Goal: Answer question/provide support: Share knowledge or assist other users

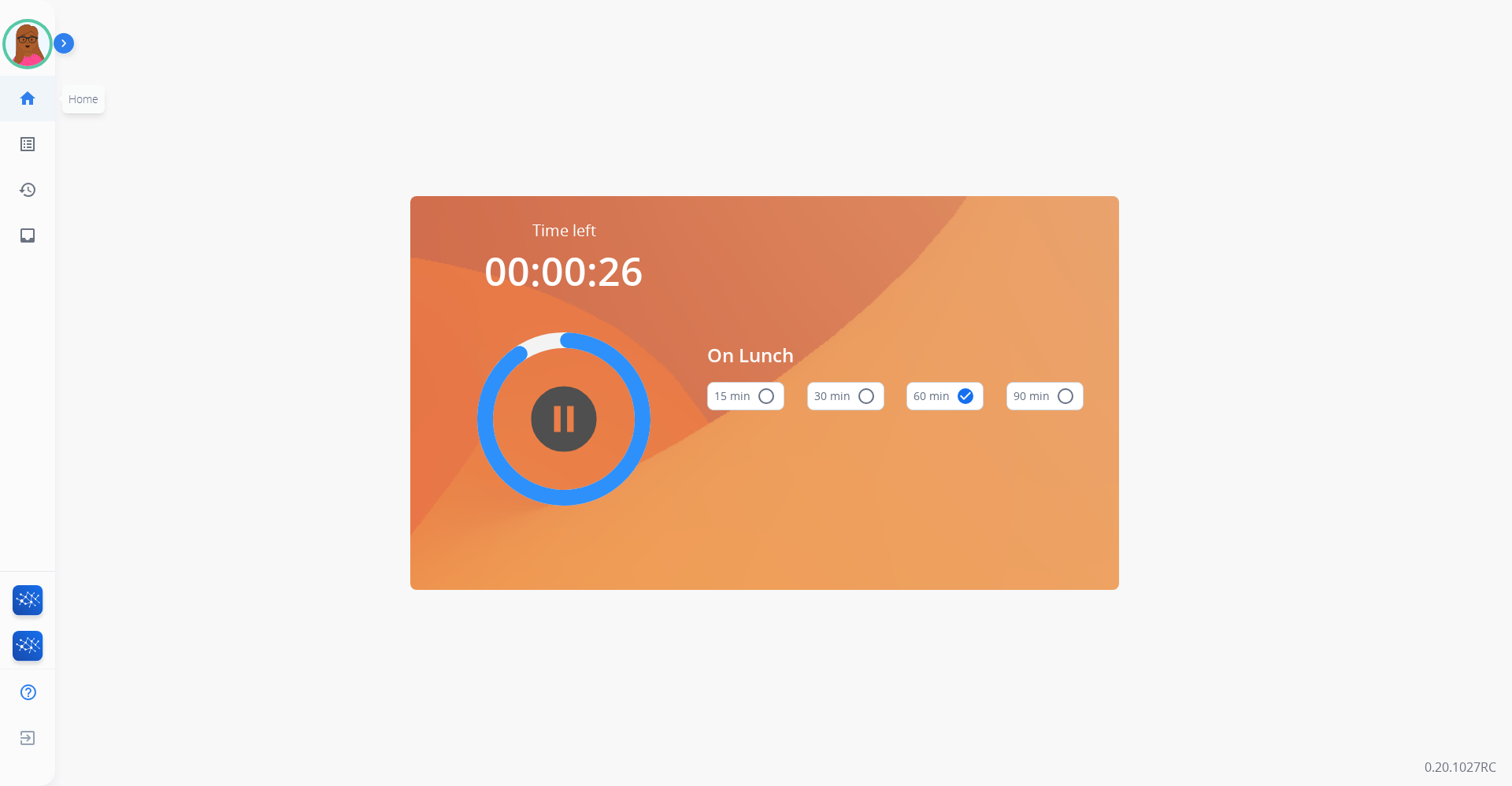
click at [27, 101] on mat-icon "home" at bounding box center [27, 98] width 19 height 19
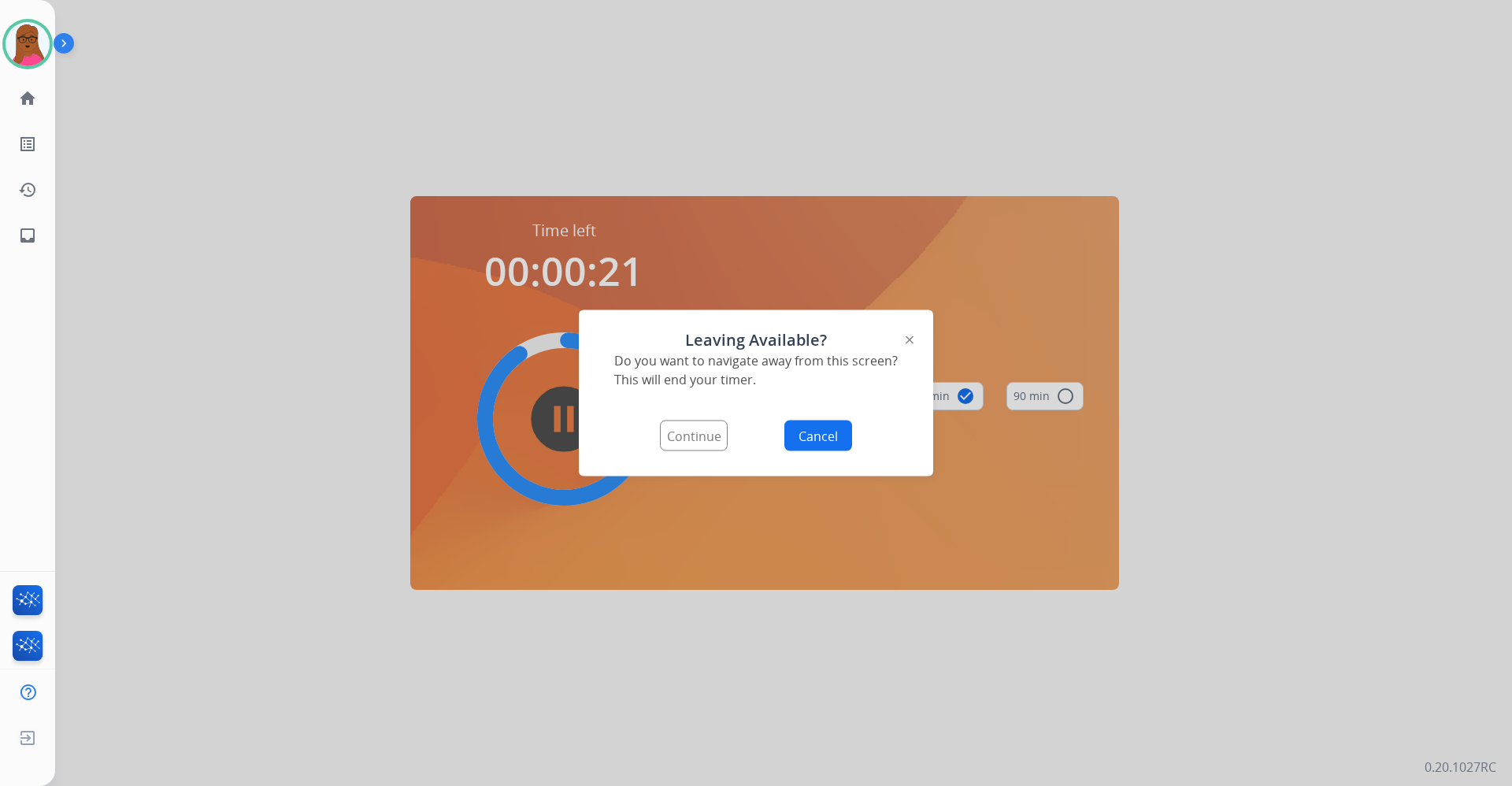
click at [698, 430] on button "Continue" at bounding box center [694, 436] width 68 height 31
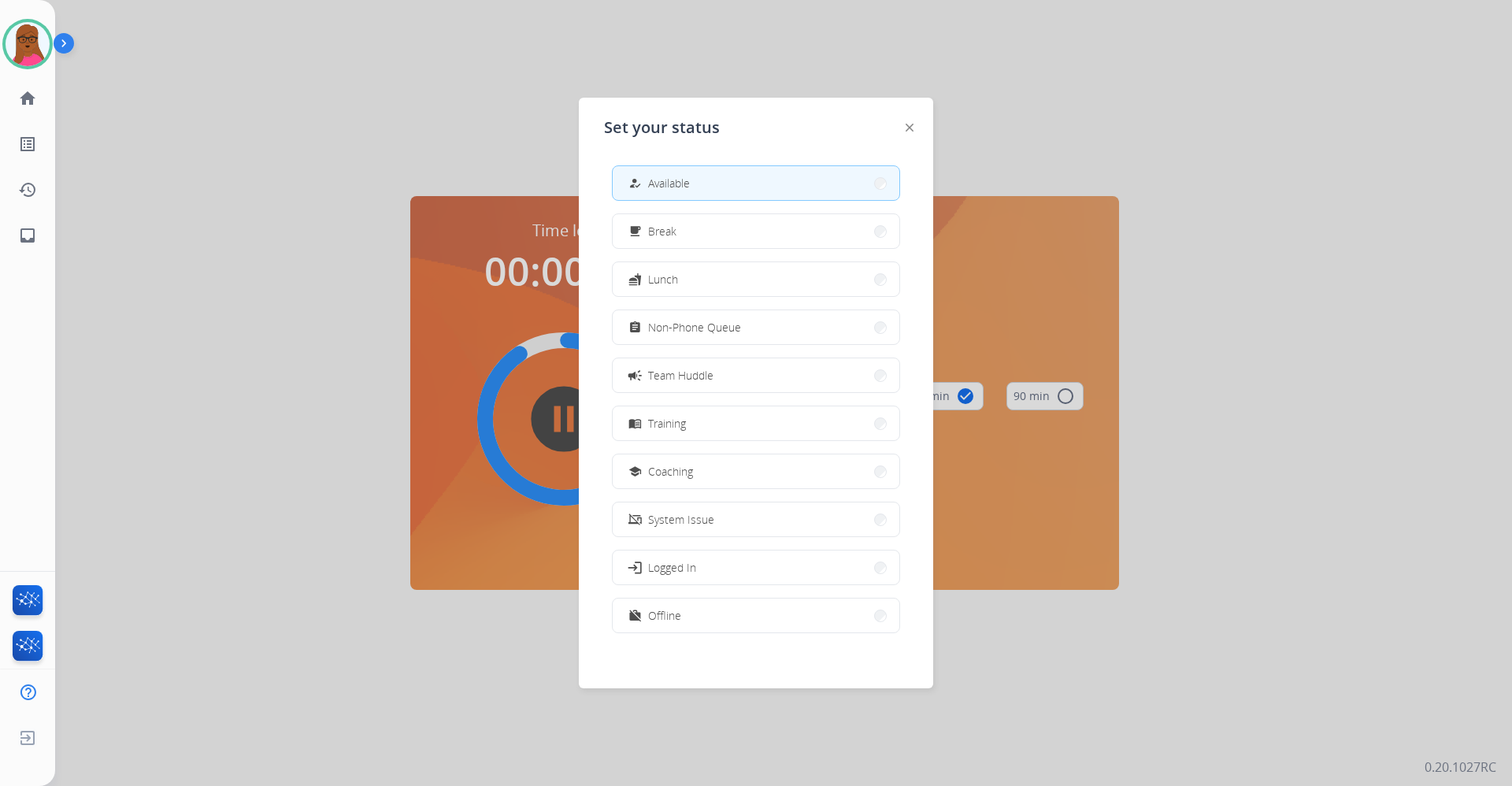
click at [756, 185] on button "how_to_reg Available" at bounding box center [756, 183] width 286 height 34
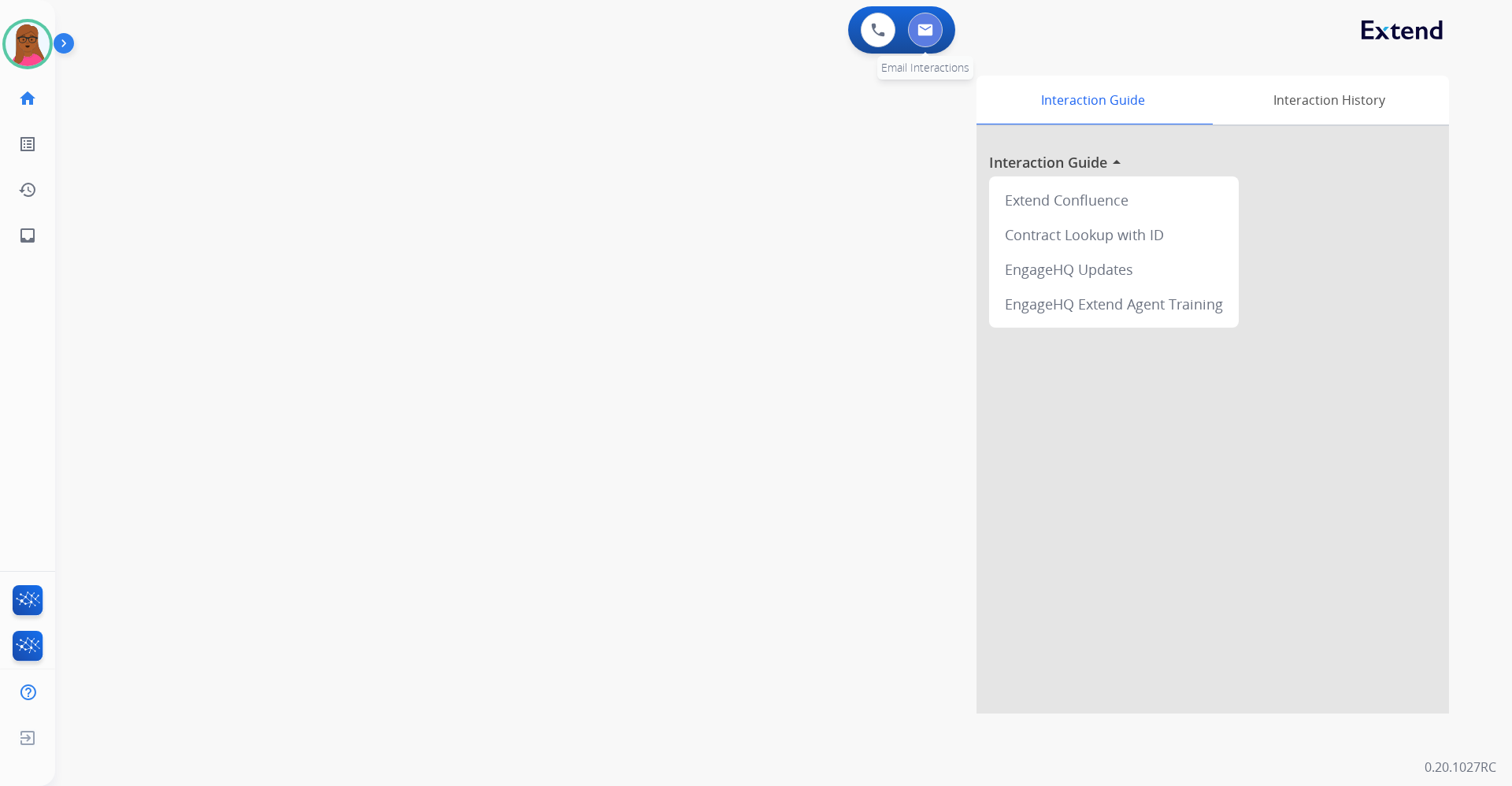
click at [929, 38] on button at bounding box center [925, 30] width 35 height 35
select select "**********"
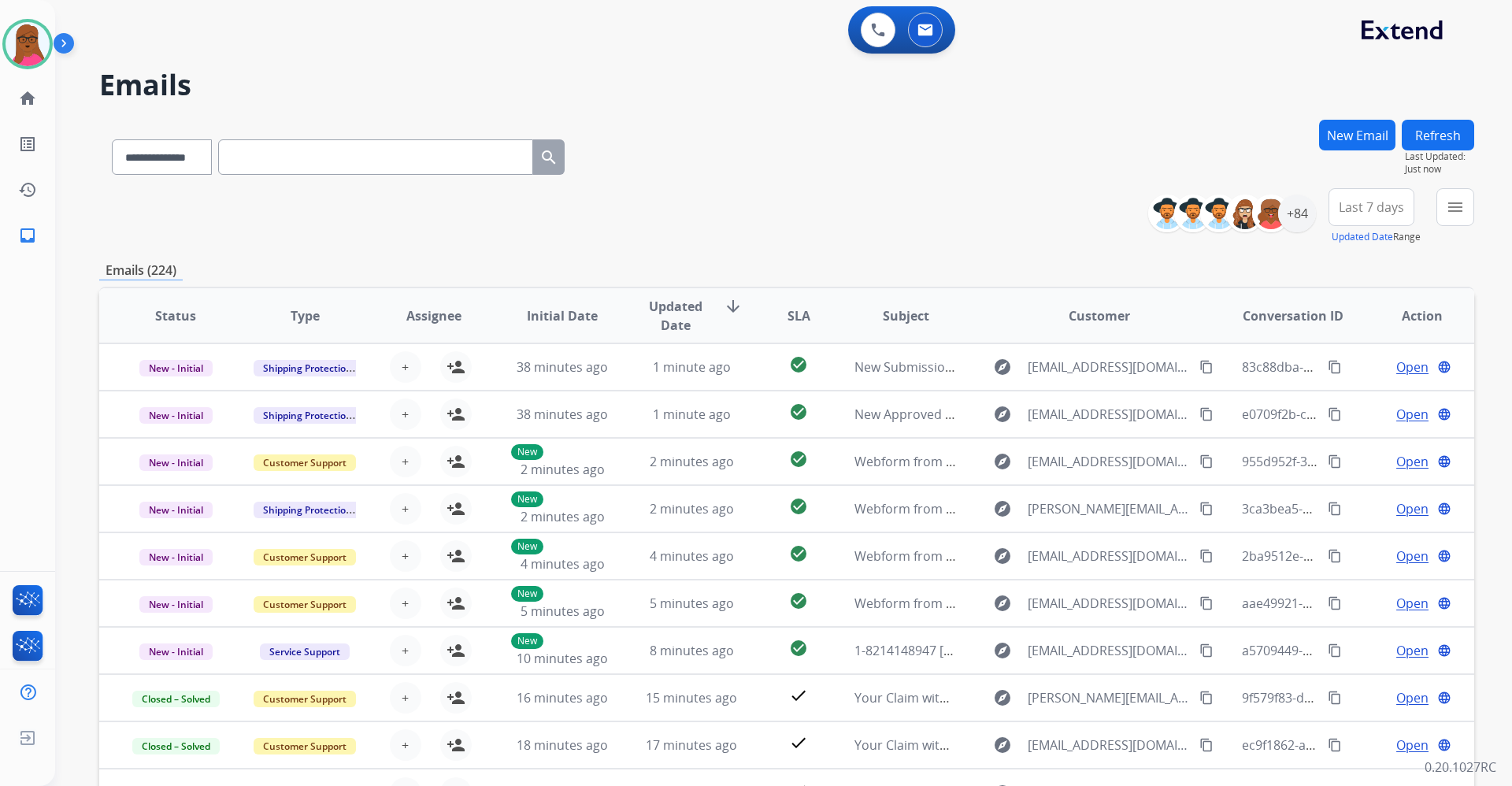
click at [1314, 220] on div "+84" at bounding box center [1238, 213] width 156 height 38
click at [1293, 209] on div "+84" at bounding box center [1297, 213] width 38 height 38
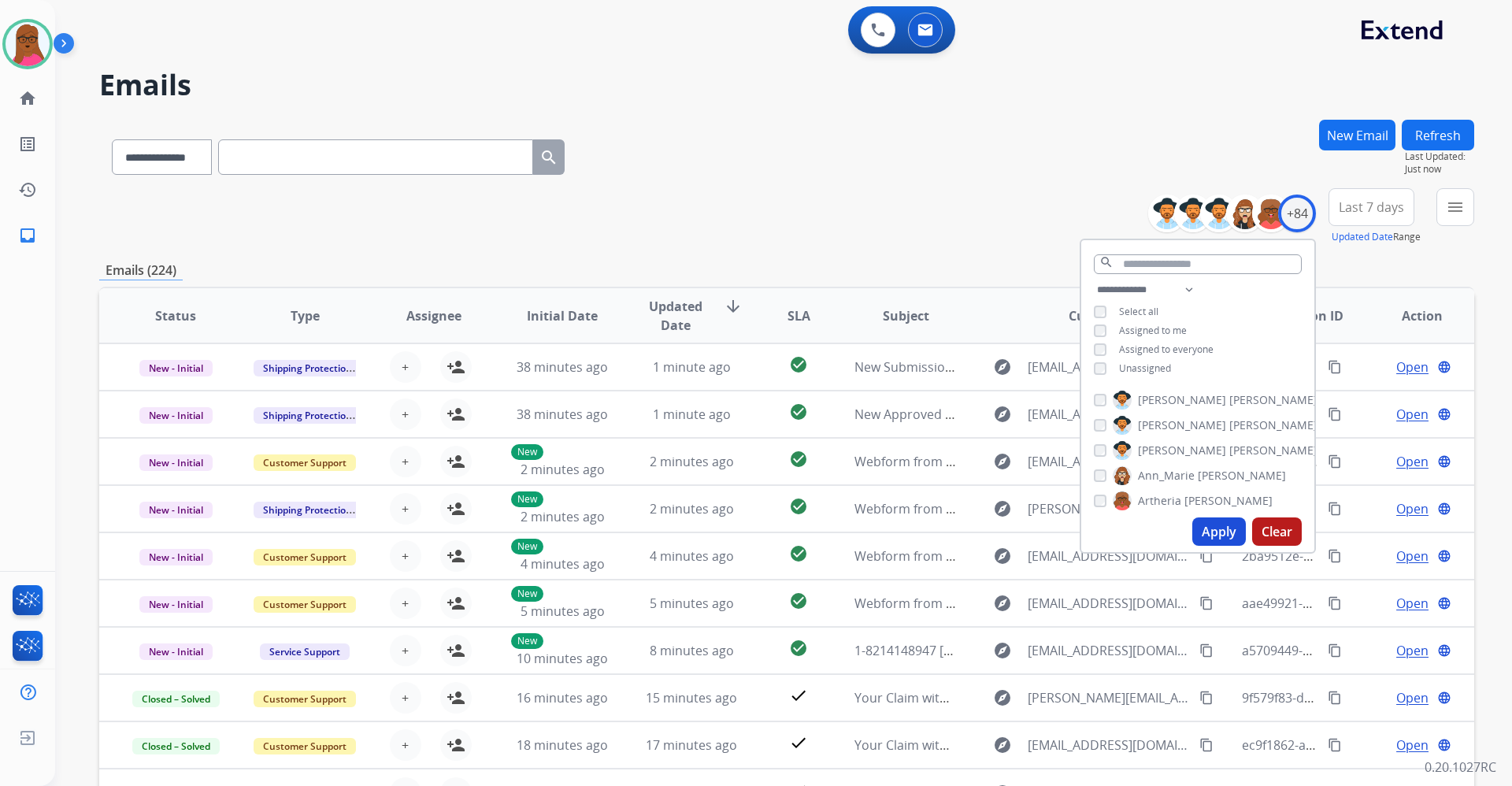
click at [1206, 533] on button "Apply" at bounding box center [1219, 531] width 54 height 28
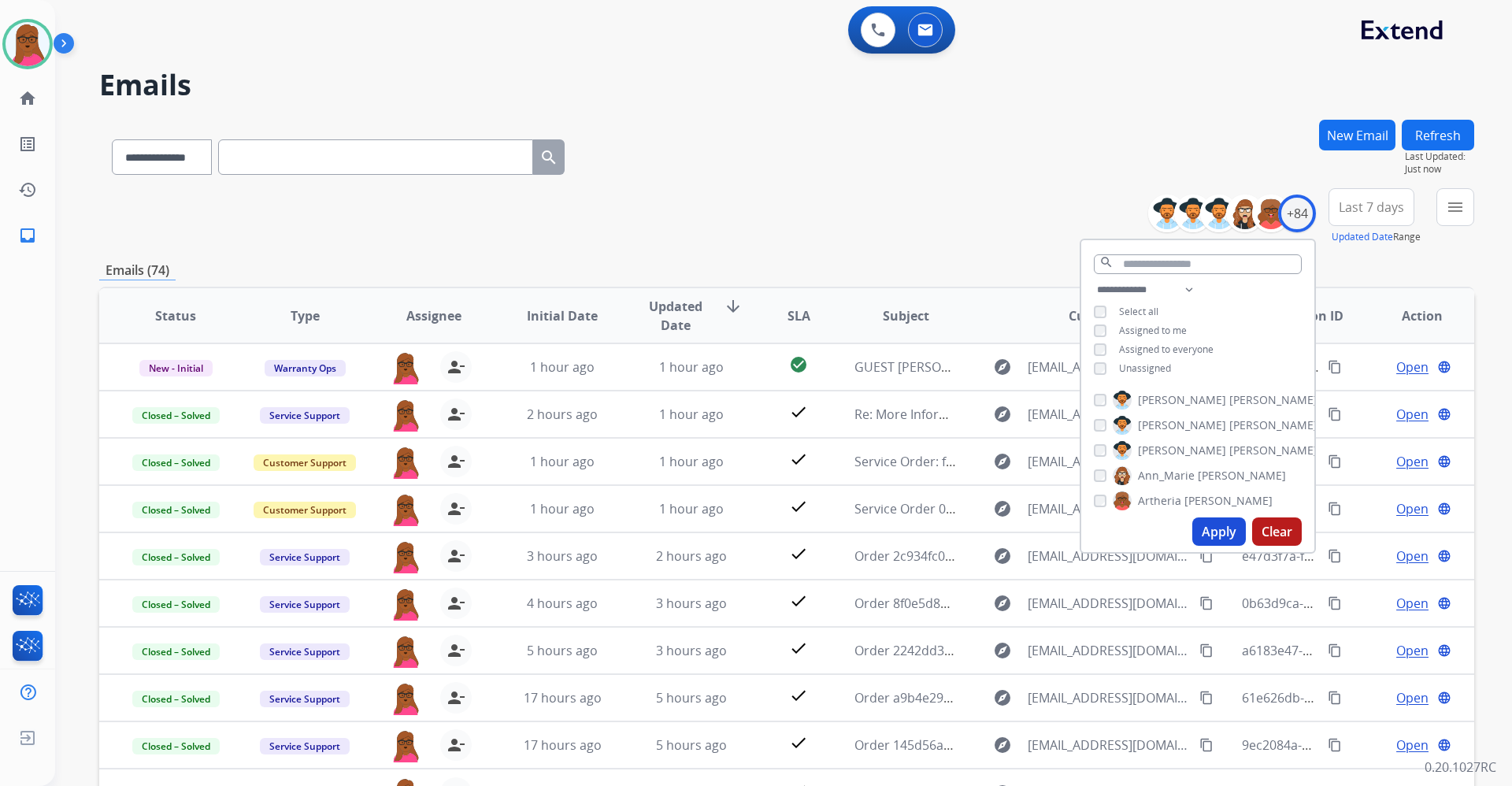
click at [979, 204] on div "**********" at bounding box center [786, 216] width 1375 height 56
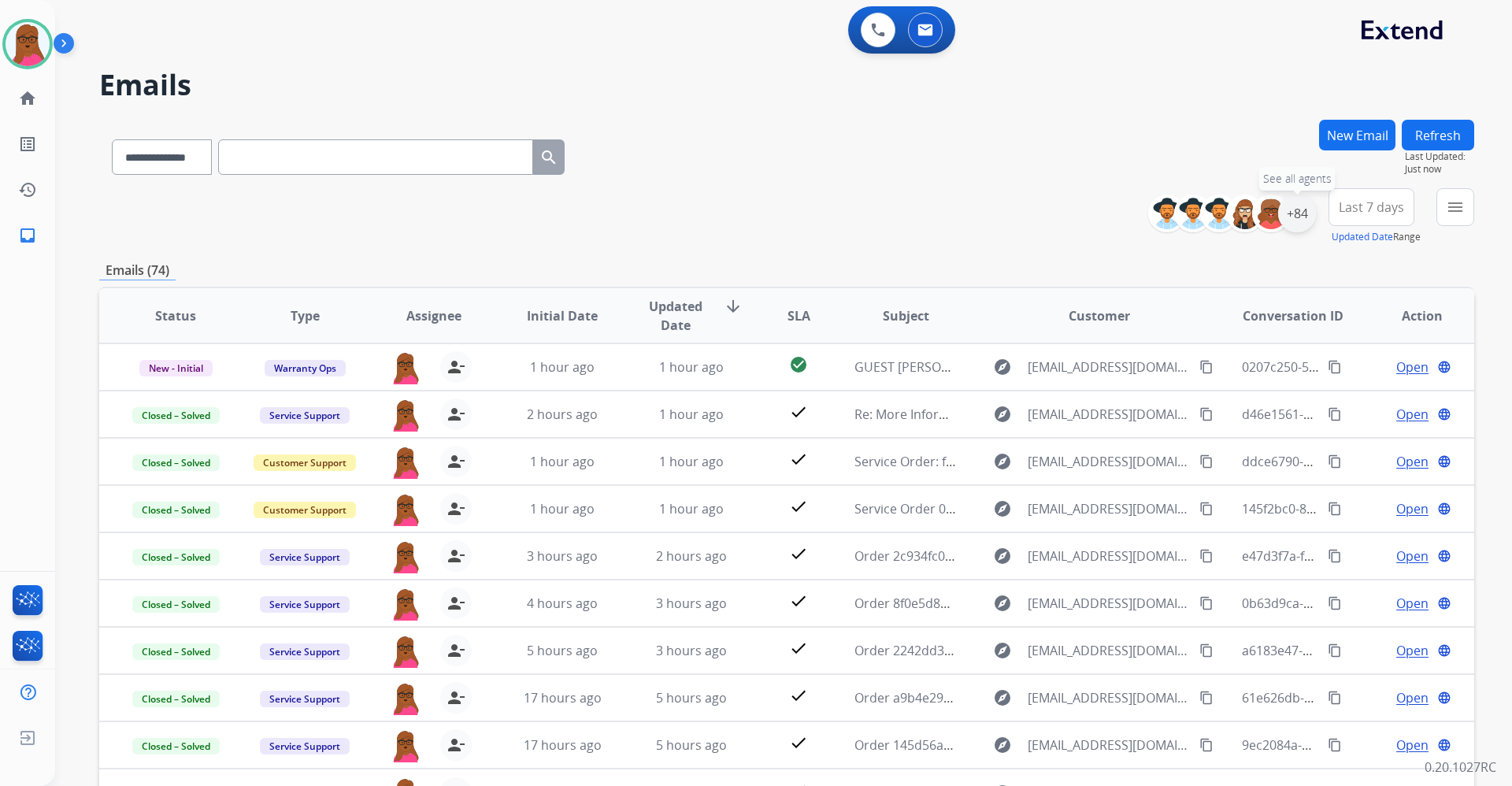
click at [1293, 219] on div "+84" at bounding box center [1297, 213] width 38 height 38
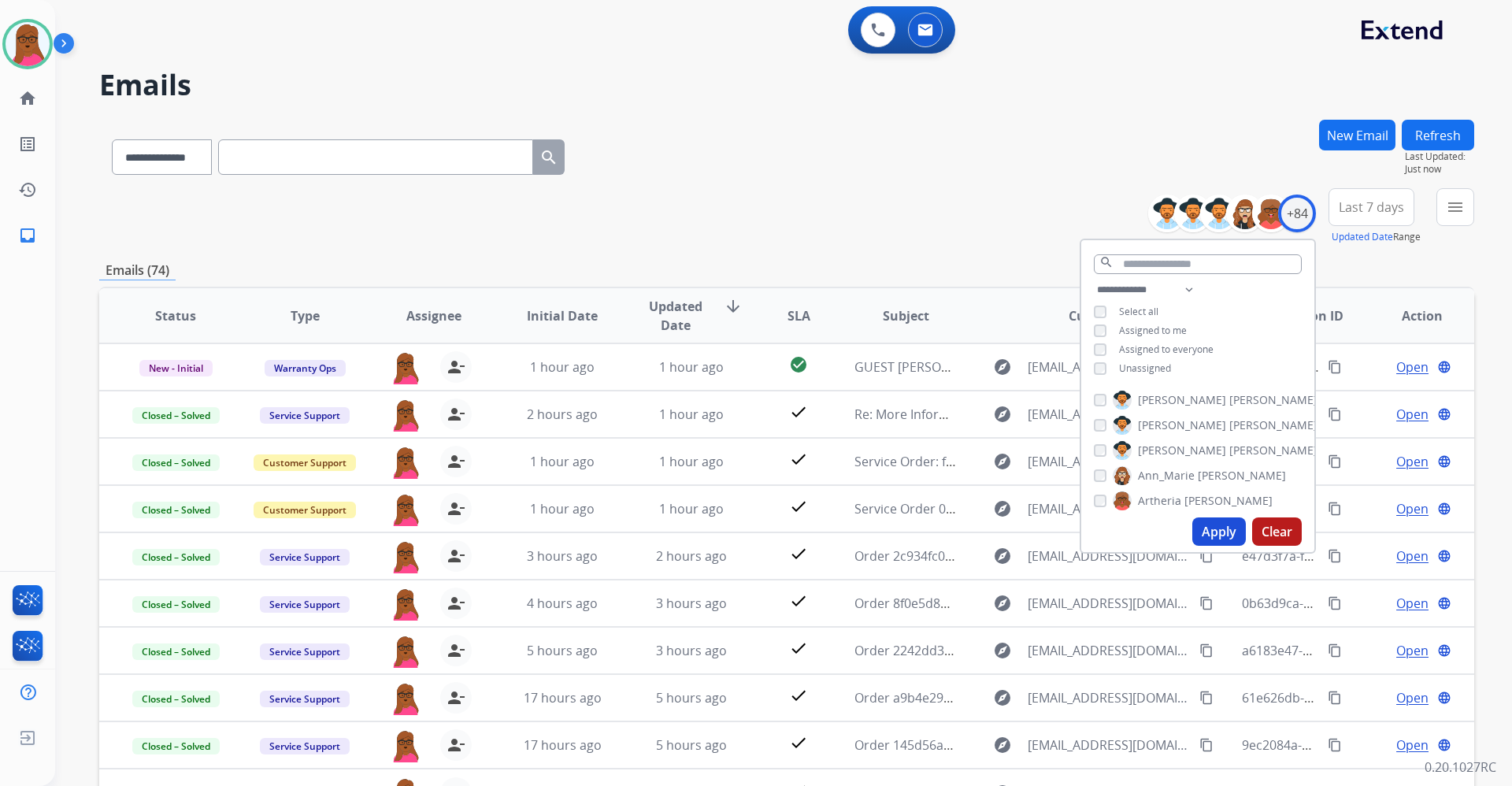
click at [1209, 535] on button "Apply" at bounding box center [1219, 531] width 54 height 28
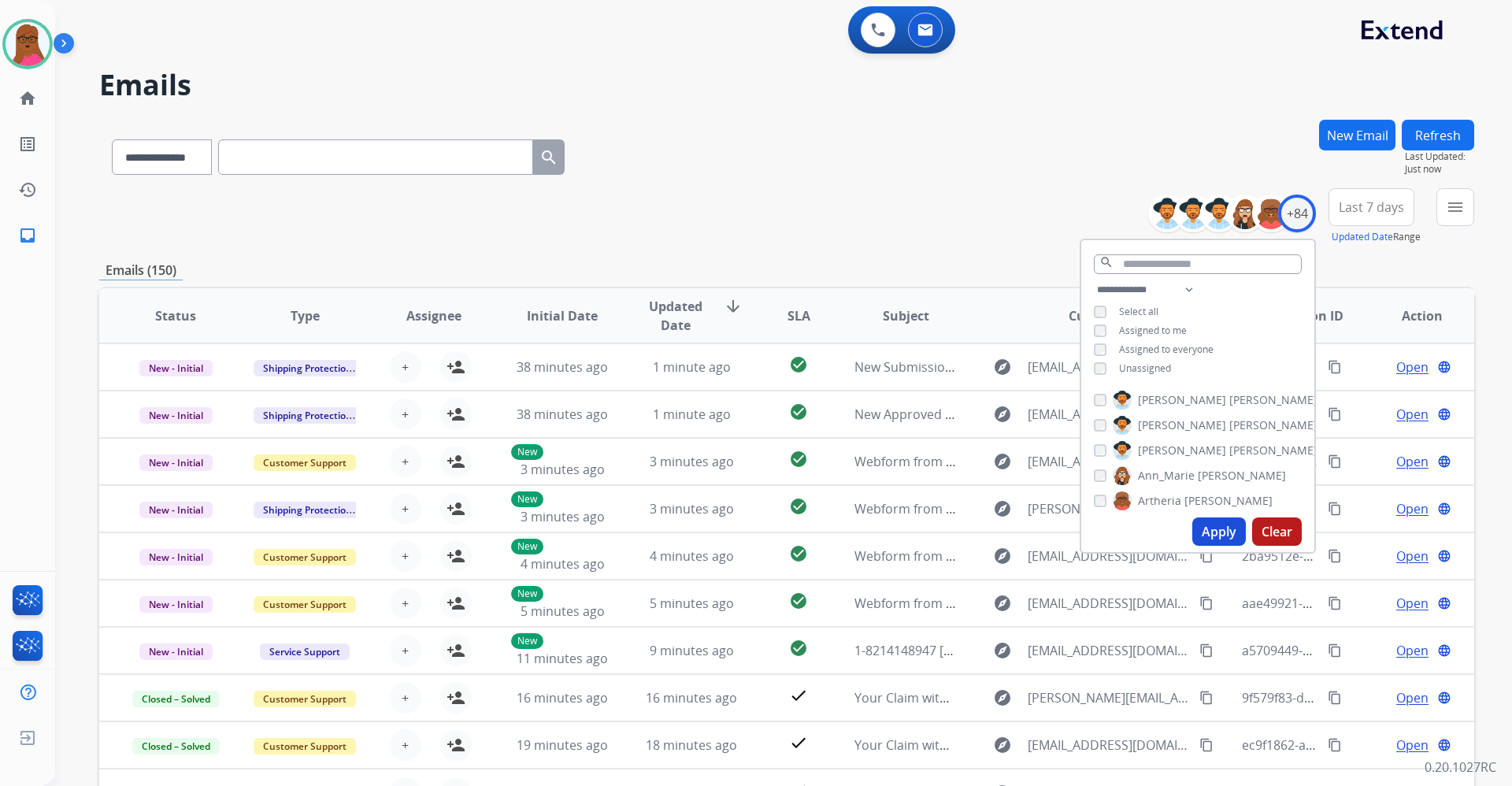
click at [1433, 206] on div "**********" at bounding box center [1317, 216] width 315 height 56
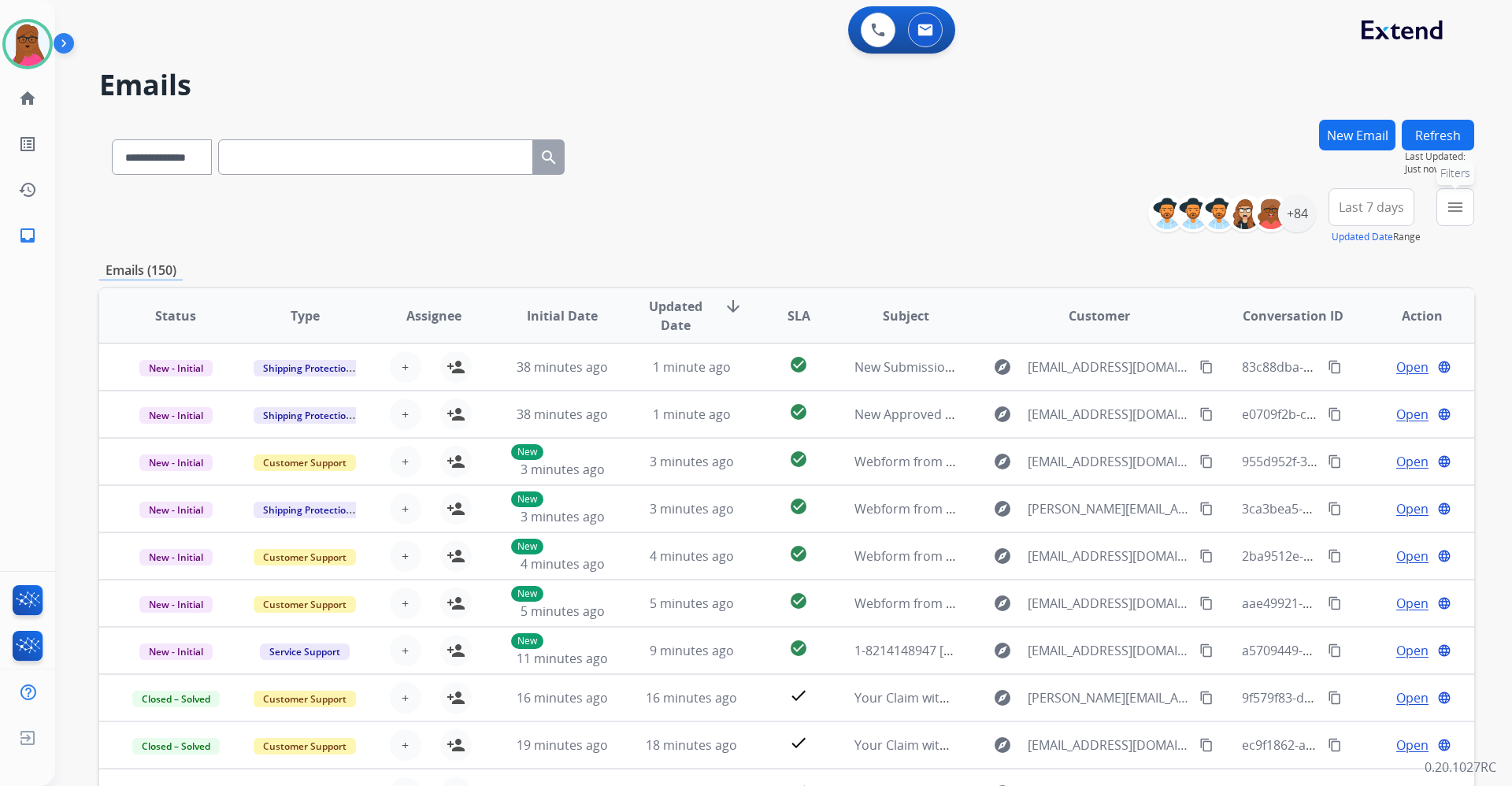
click at [1452, 206] on mat-icon "menu" at bounding box center [1455, 207] width 19 height 19
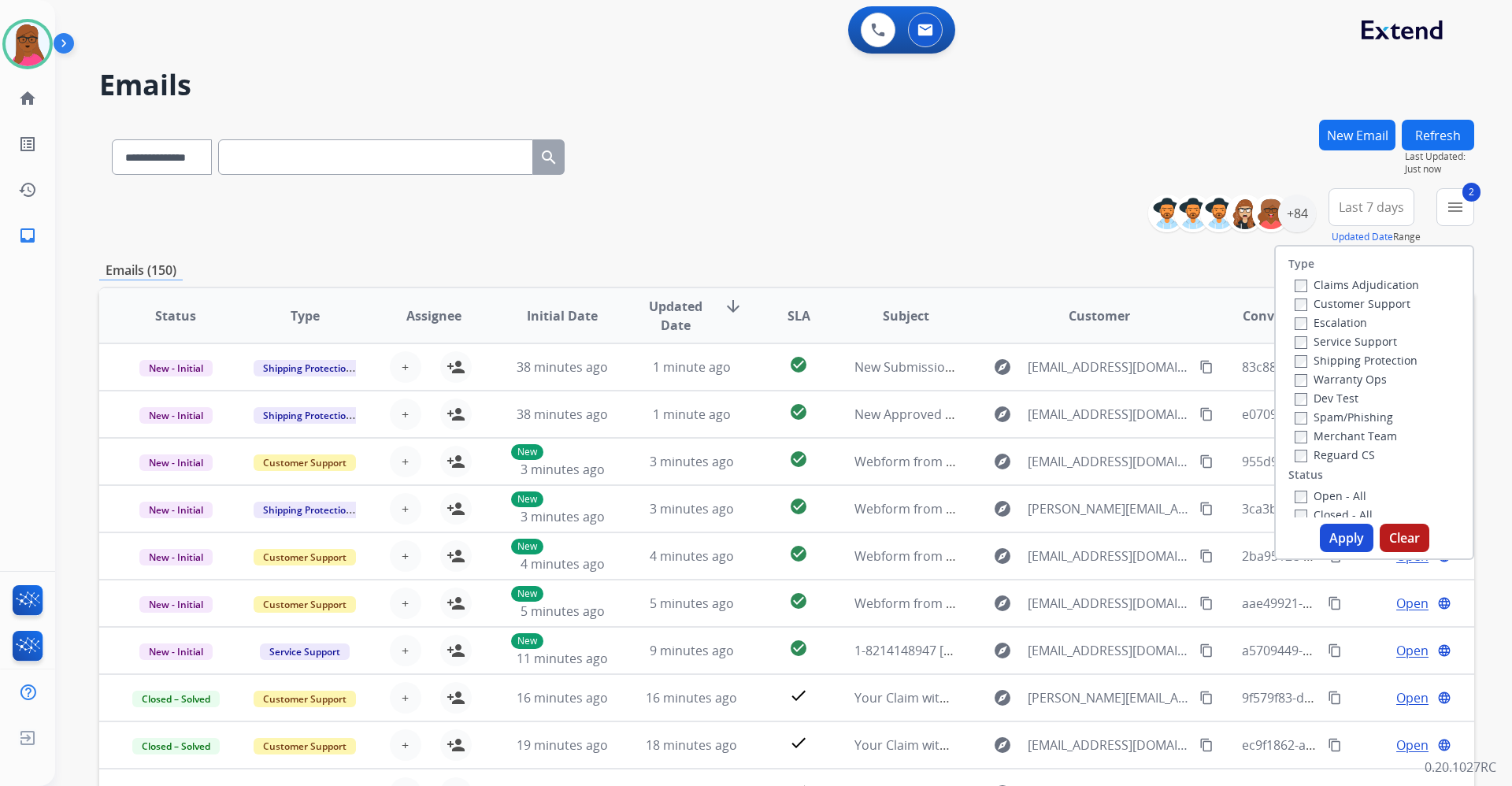
click at [1332, 540] on button "Apply" at bounding box center [1347, 537] width 54 height 28
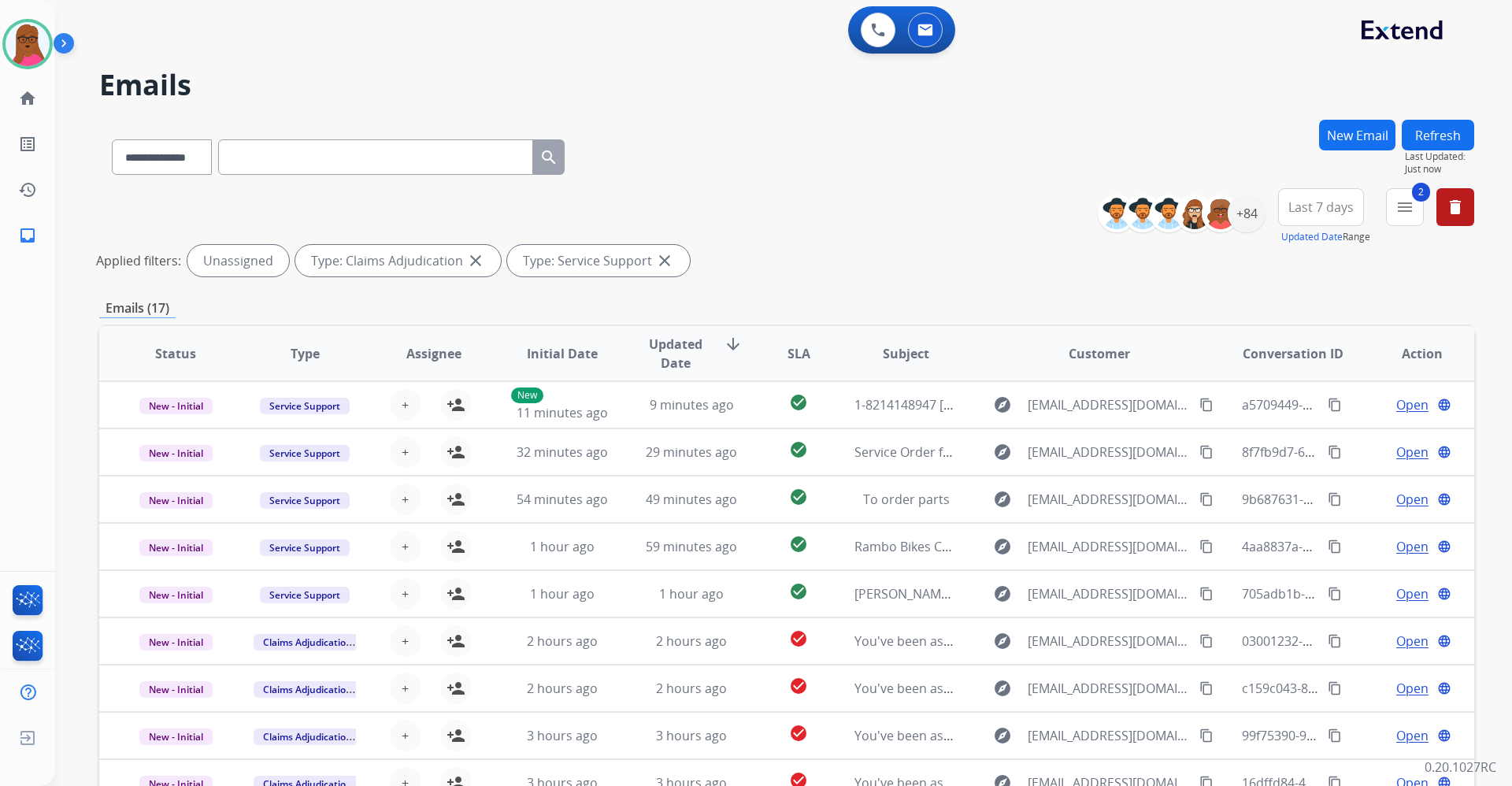
click at [983, 261] on div "Applied filters: Unassigned Type: Claims Adjudication close Type: Service Suppo…" at bounding box center [783, 260] width 1375 height 31
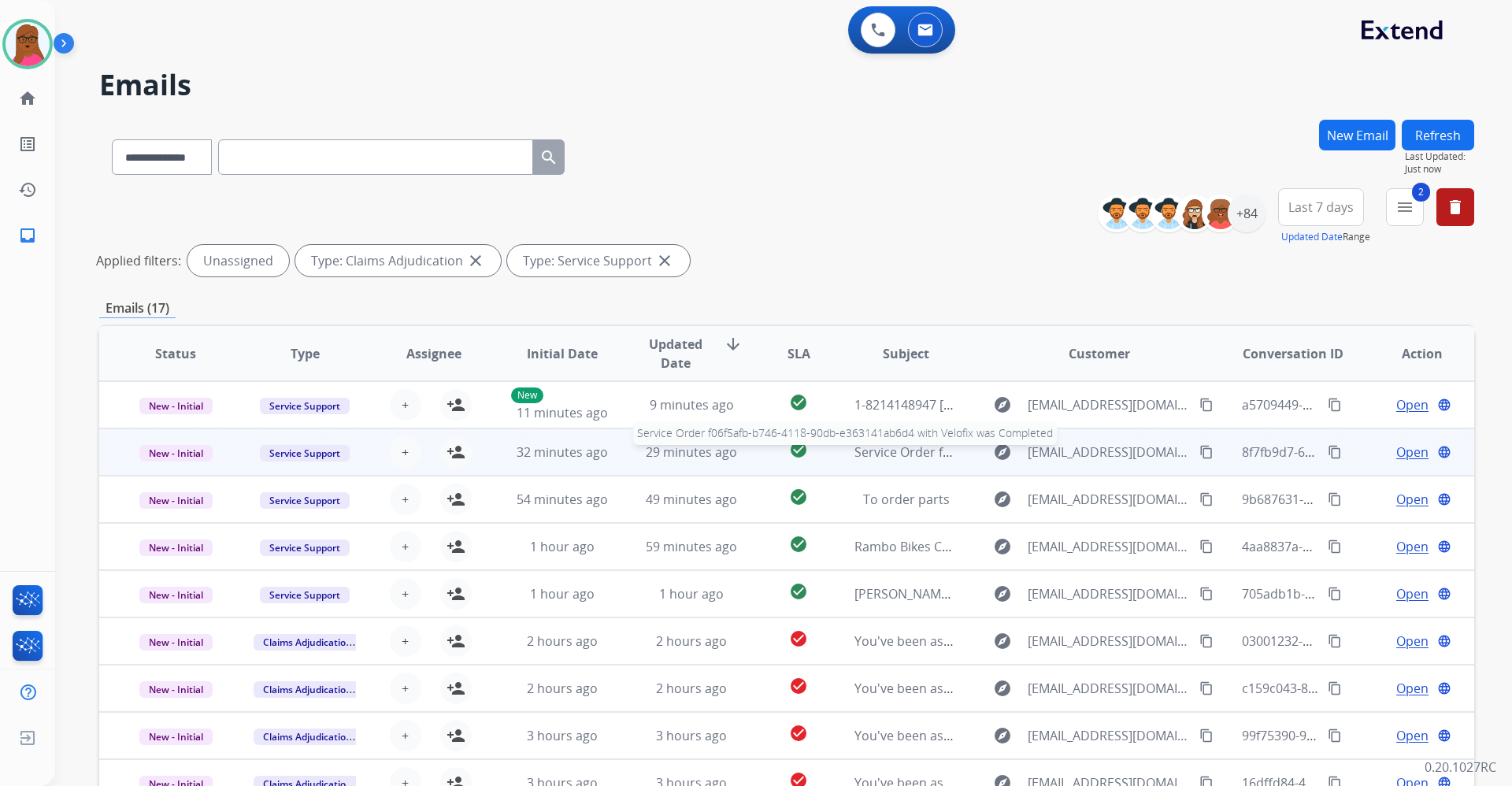
click at [867, 451] on span "Service Order f06f5afb-b746-4118-90db-e363141ab6d4 with Velofix was Completed" at bounding box center [1098, 452] width 488 height 18
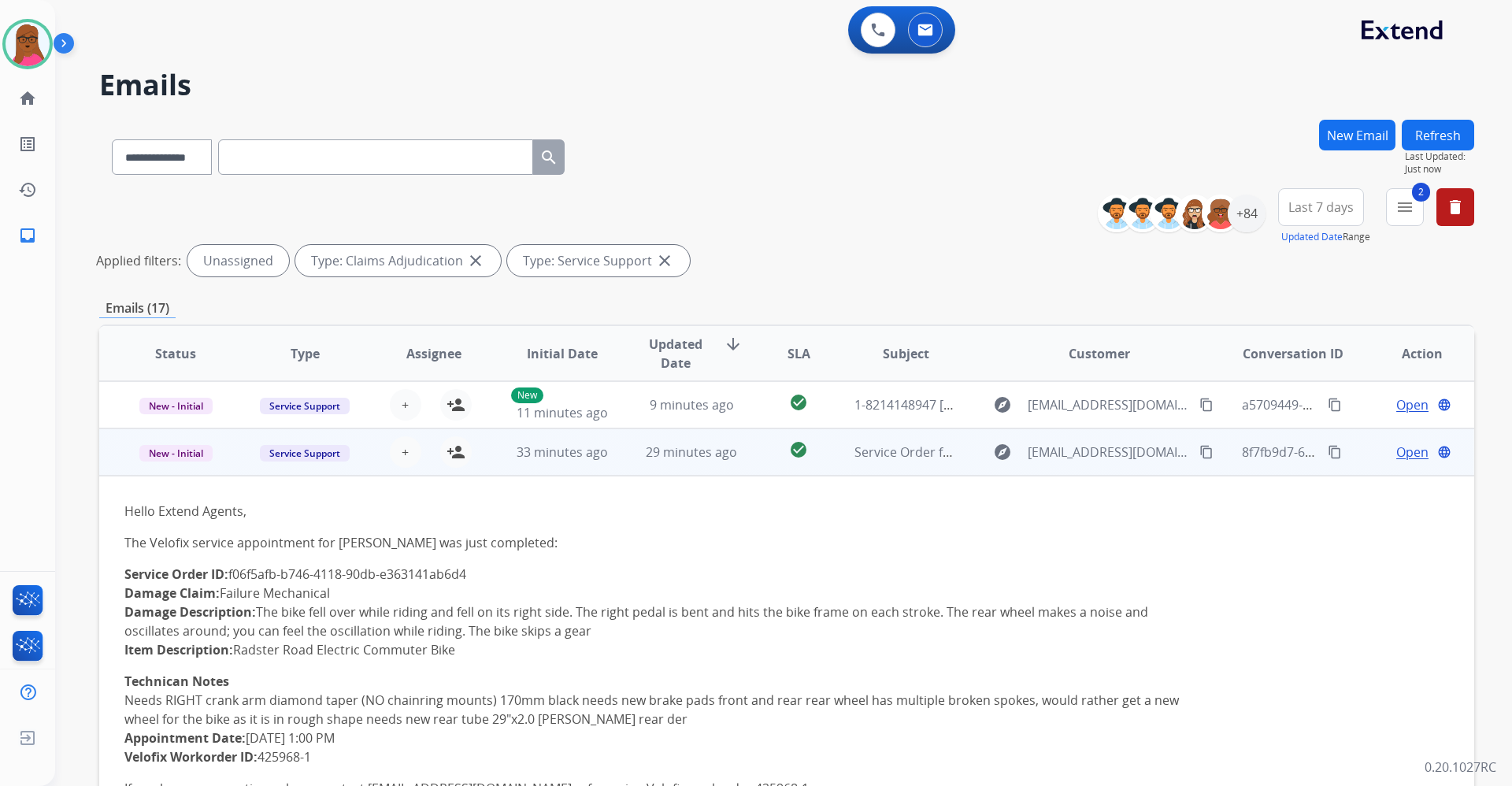
drag, startPoint x: 473, startPoint y: 568, endPoint x: 235, endPoint y: 582, distance: 238.4
click at [235, 582] on p "Service Order ID: f06f5afb-b746-4118-90db-e363141ab6d4 Damage Claim: Failure Me…" at bounding box center [658, 611] width 1067 height 94
copy p "f06f5afb-b746-4118-90db-e363141ab6d4"
click at [451, 454] on mat-icon "person_add" at bounding box center [455, 451] width 19 height 19
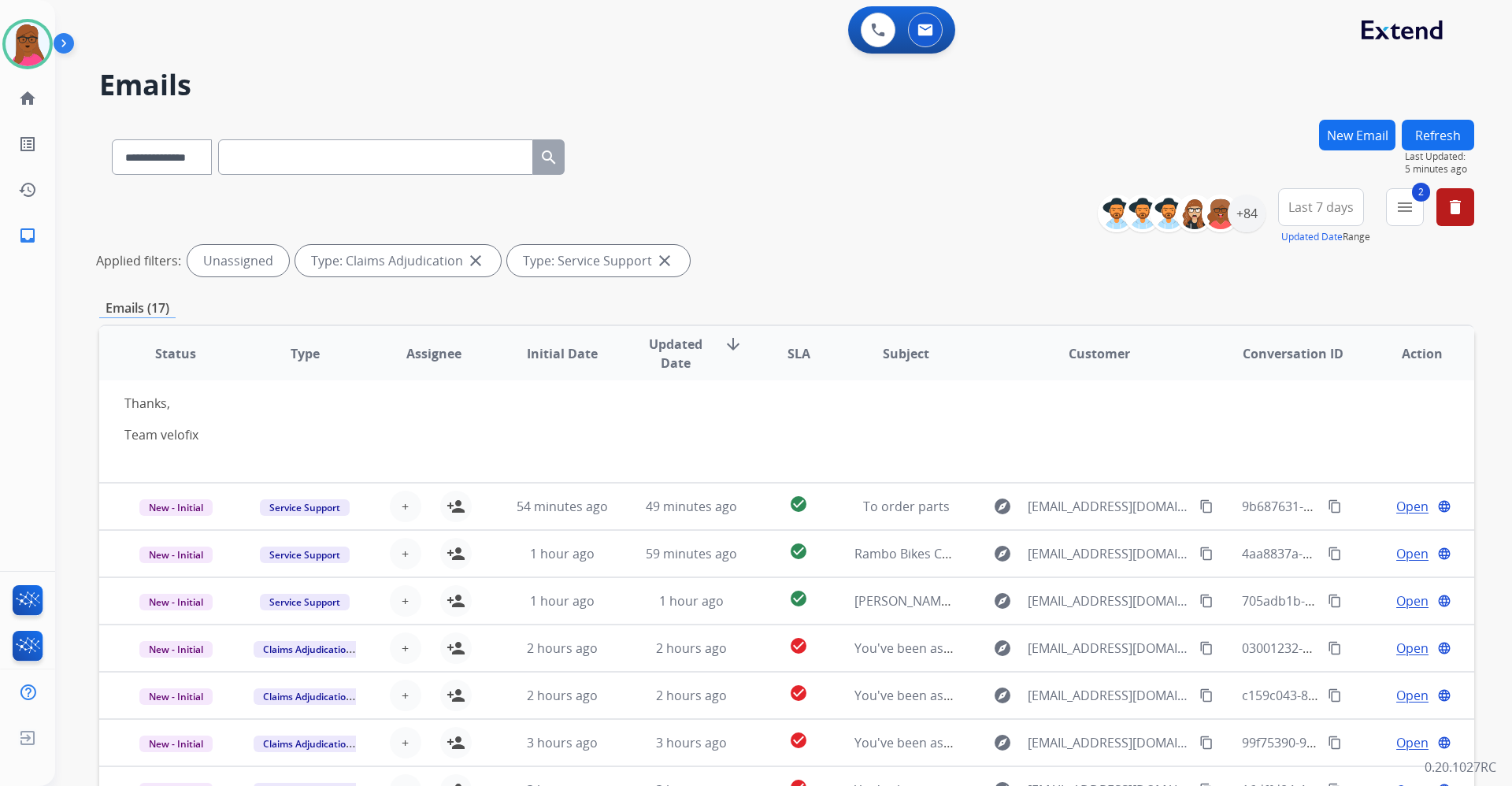
scroll to position [426, 0]
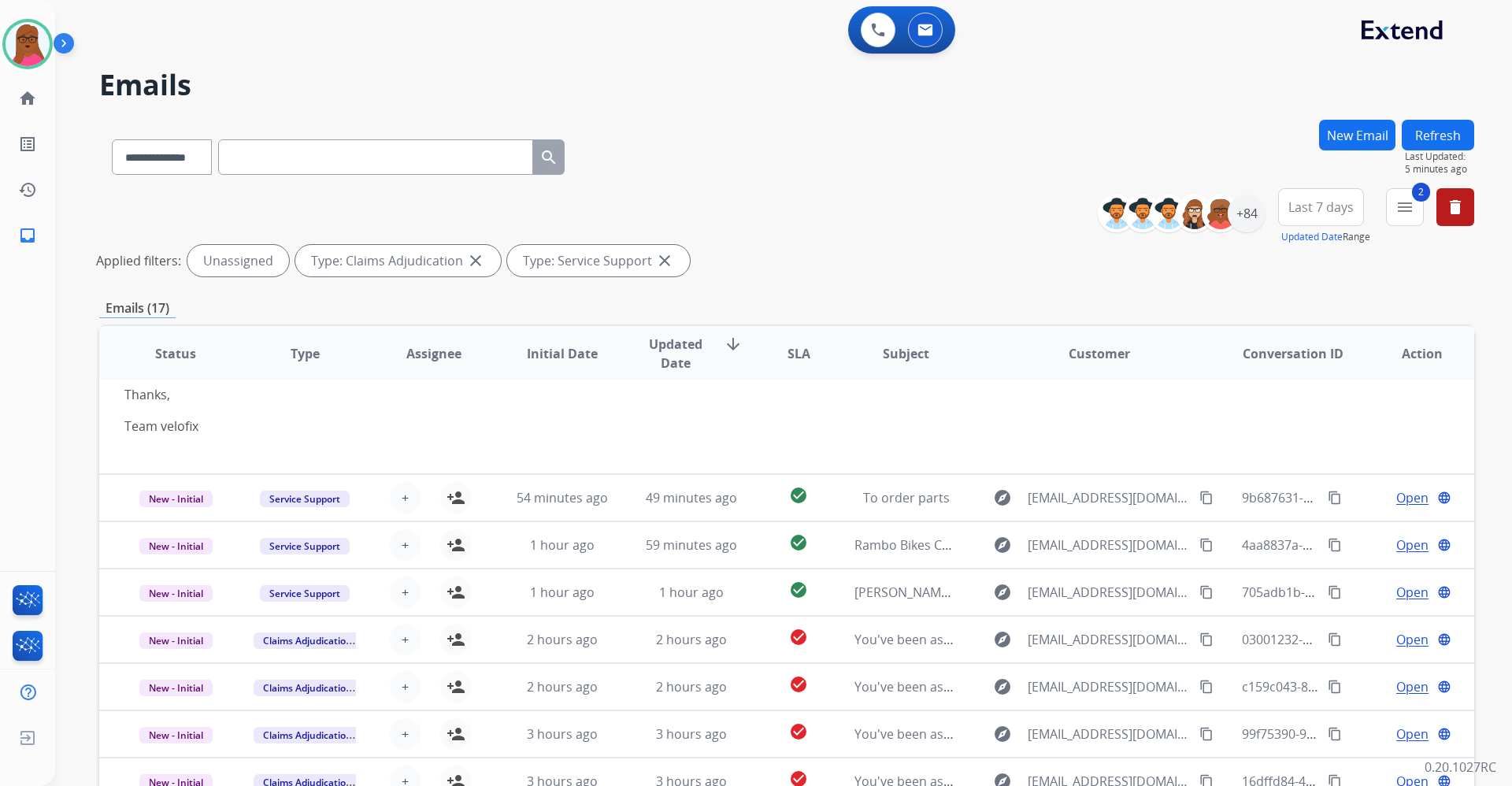
click at [1506, 425] on div "**********" at bounding box center [784, 393] width 1457 height 786
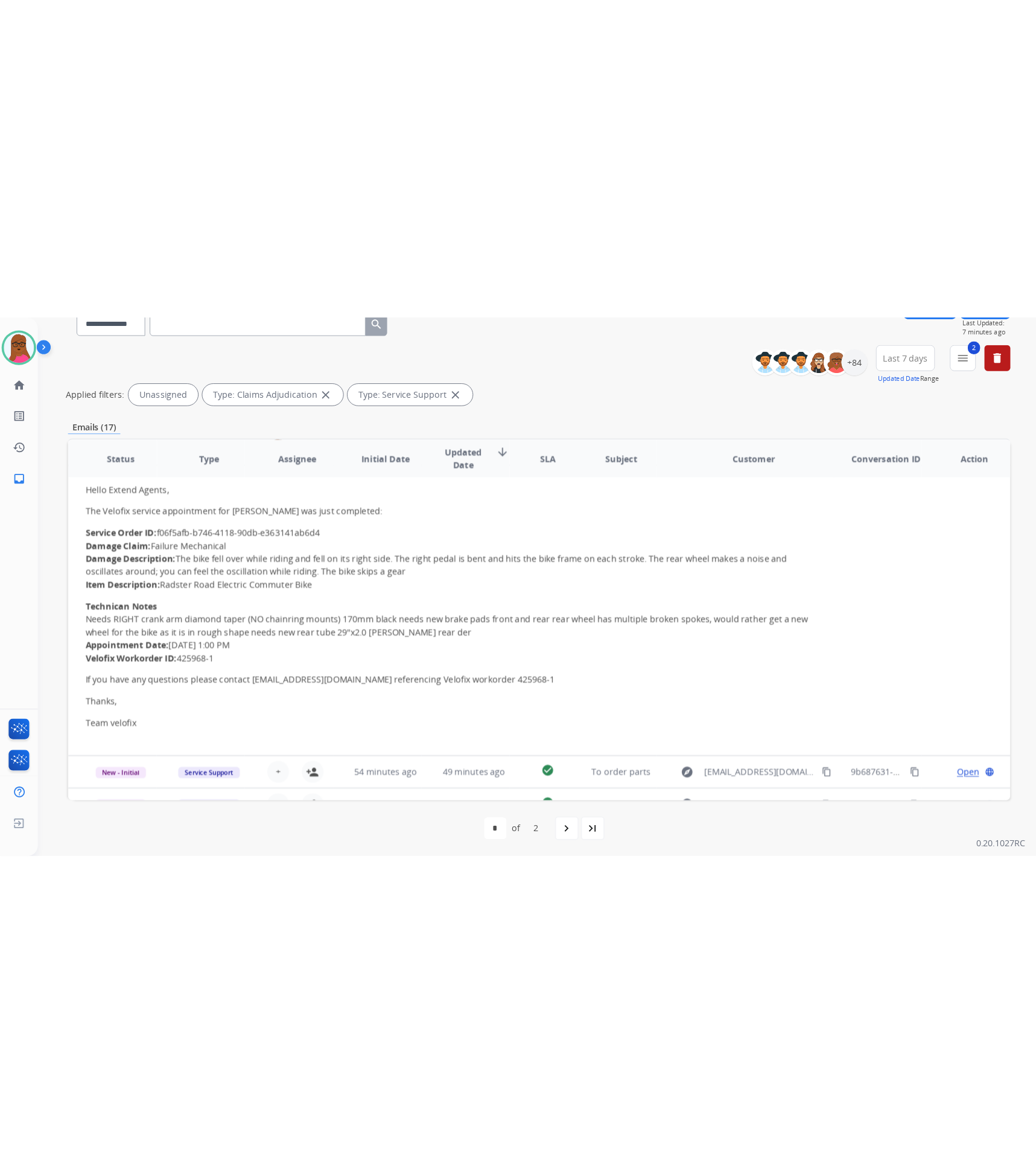
scroll to position [0, 0]
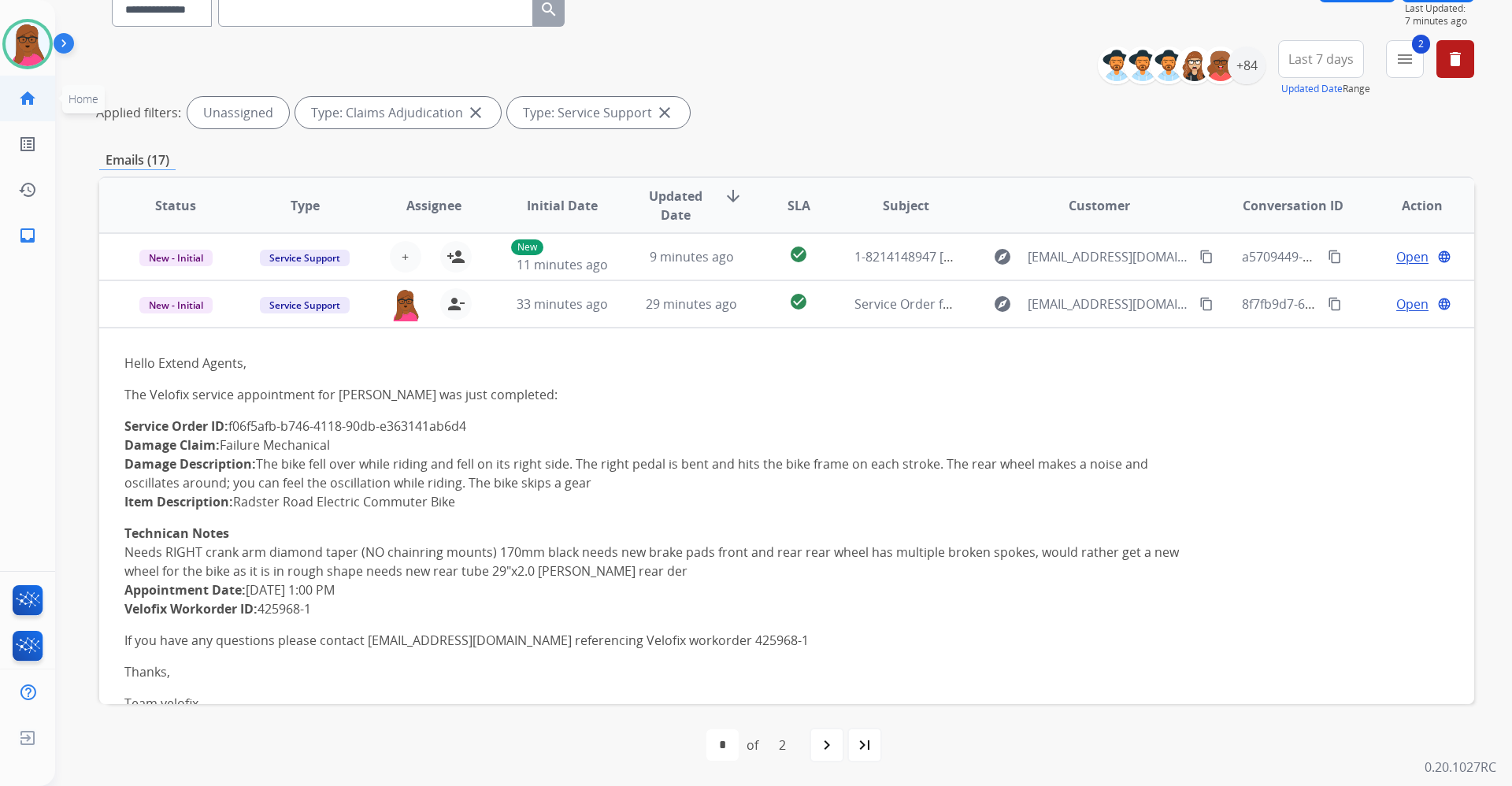
click at [32, 107] on link "home Home" at bounding box center [27, 98] width 44 height 44
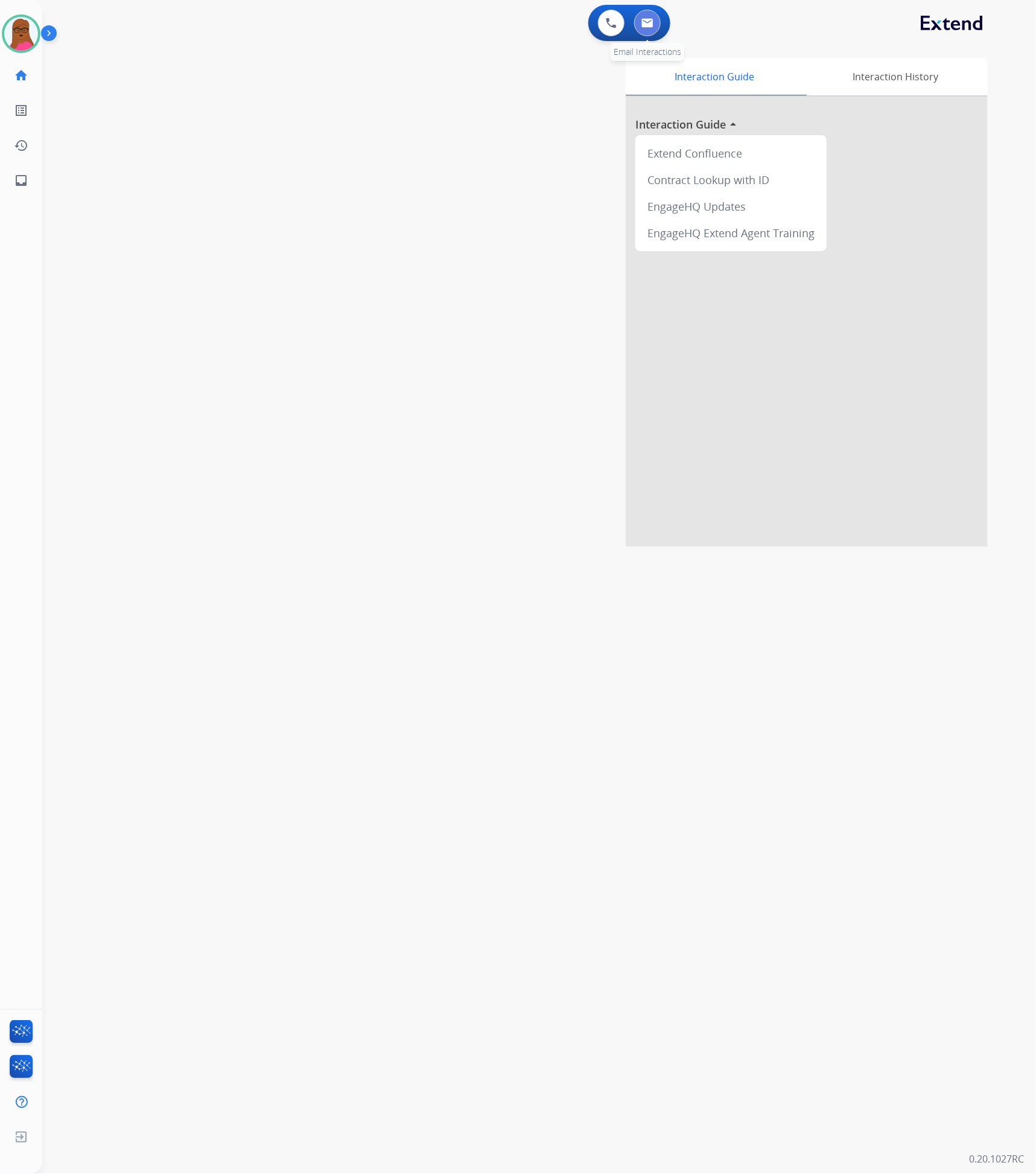
click at [648, 27] on img at bounding box center [648, 23] width 12 height 10
select select "**********"
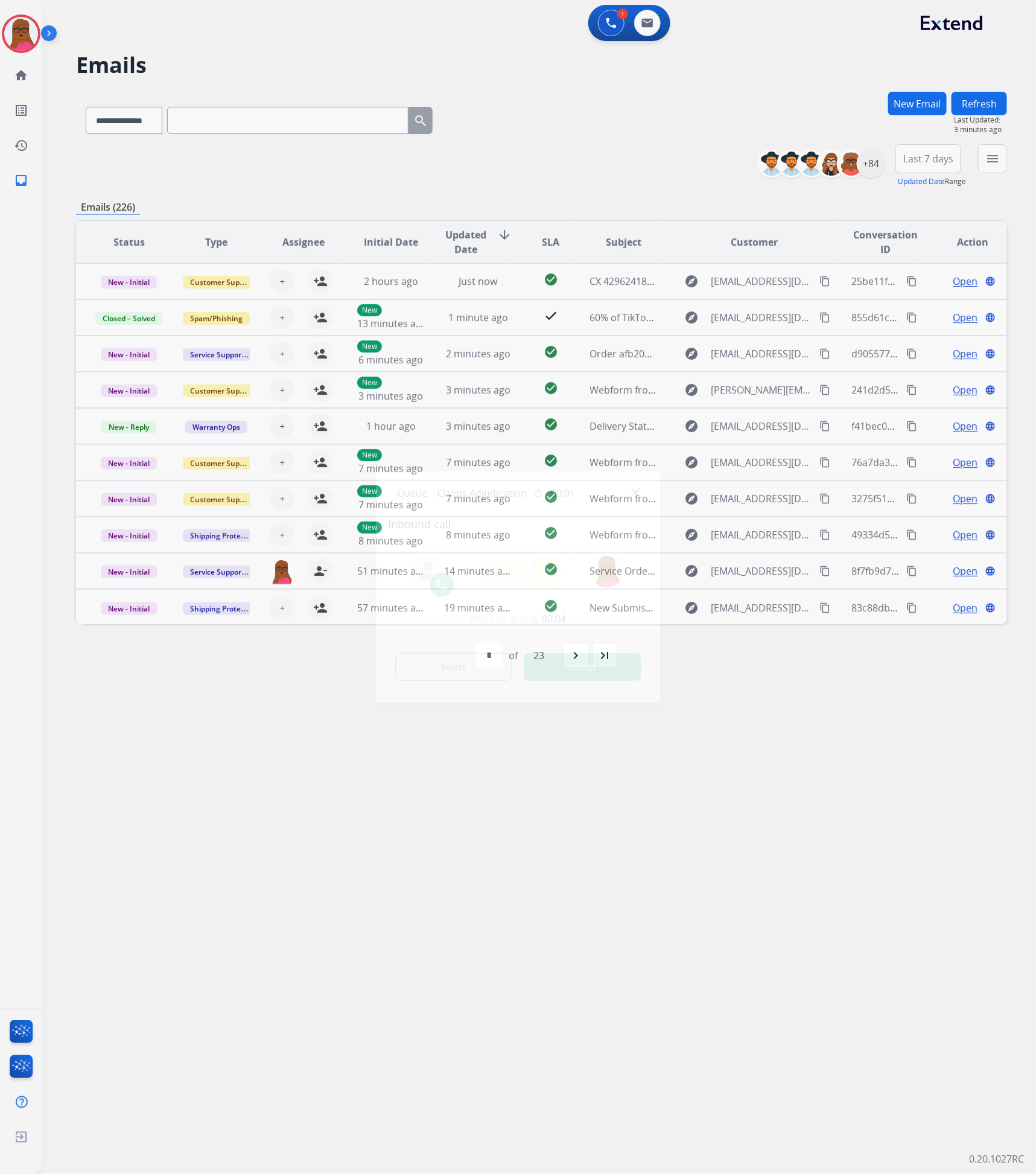
click at [598, 602] on button "Accept" at bounding box center [582, 667] width 117 height 28
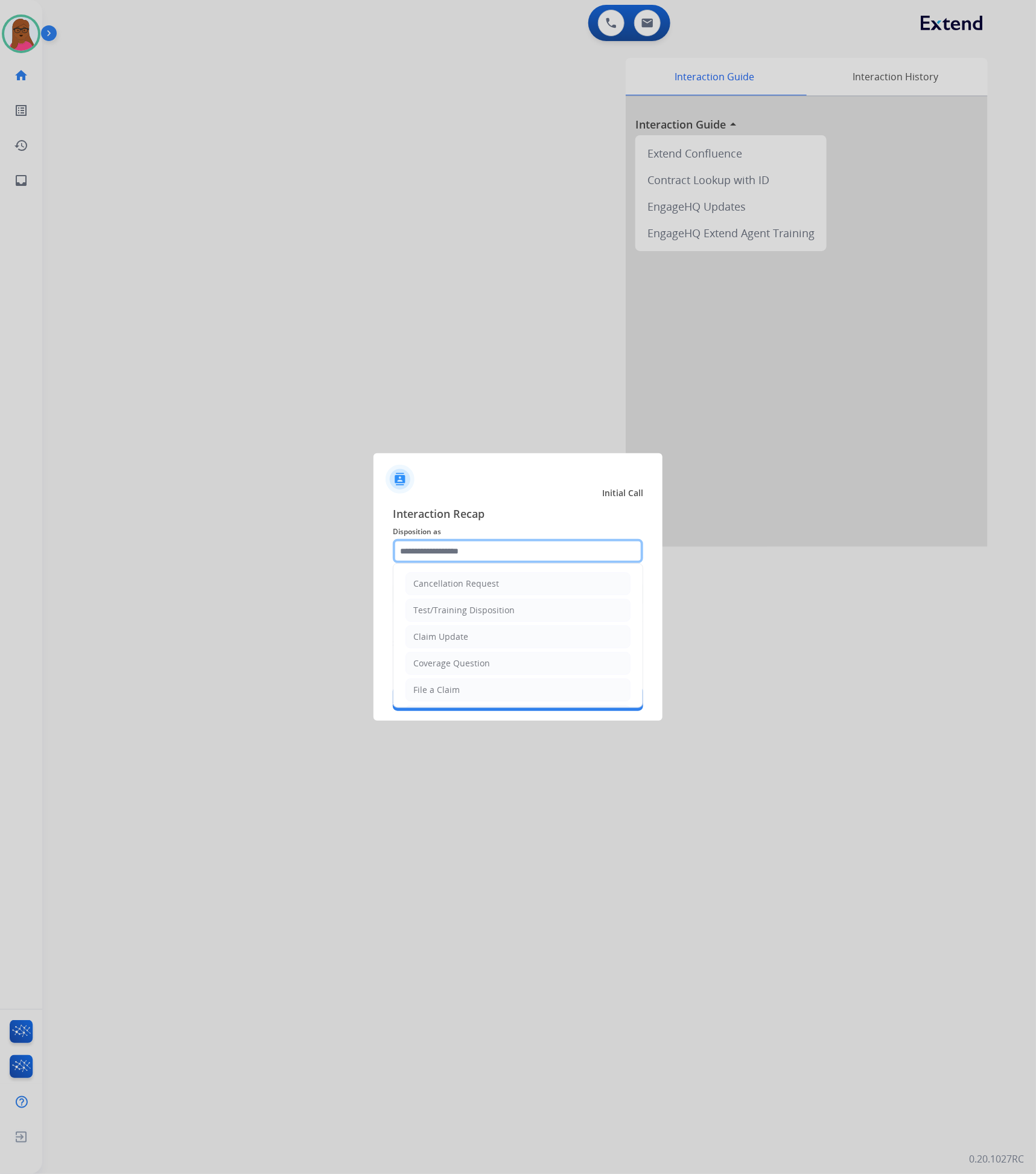
click at [510, 555] on input "text" at bounding box center [518, 551] width 250 height 24
click at [449, 594] on li "Other" at bounding box center [518, 583] width 225 height 23
type input "*****"
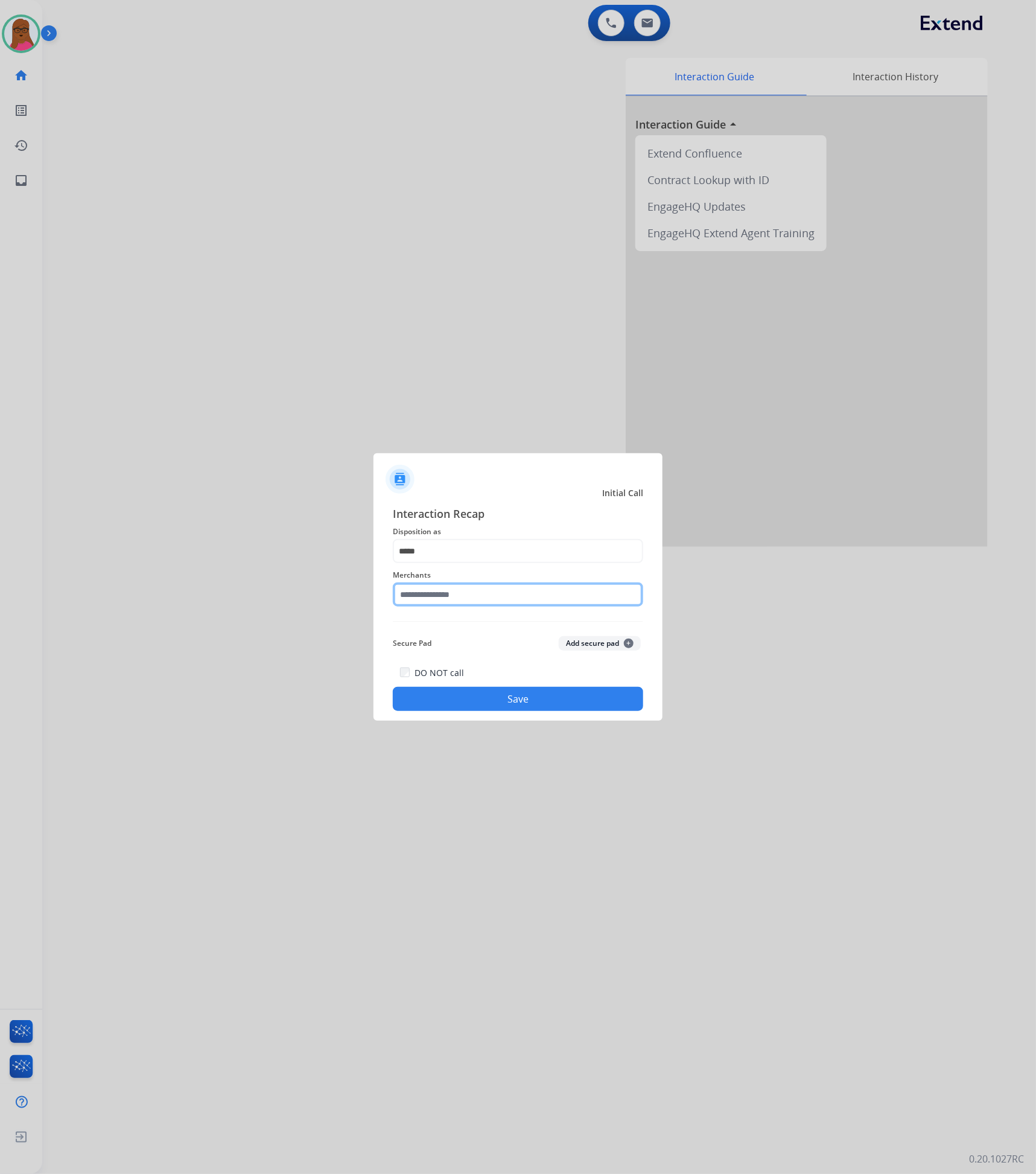
click at [447, 598] on input "text" at bounding box center [518, 594] width 250 height 24
click at [441, 602] on div "Not found" at bounding box center [434, 629] width 41 height 12
type input "*********"
click at [446, 602] on button "Save" at bounding box center [518, 699] width 250 height 24
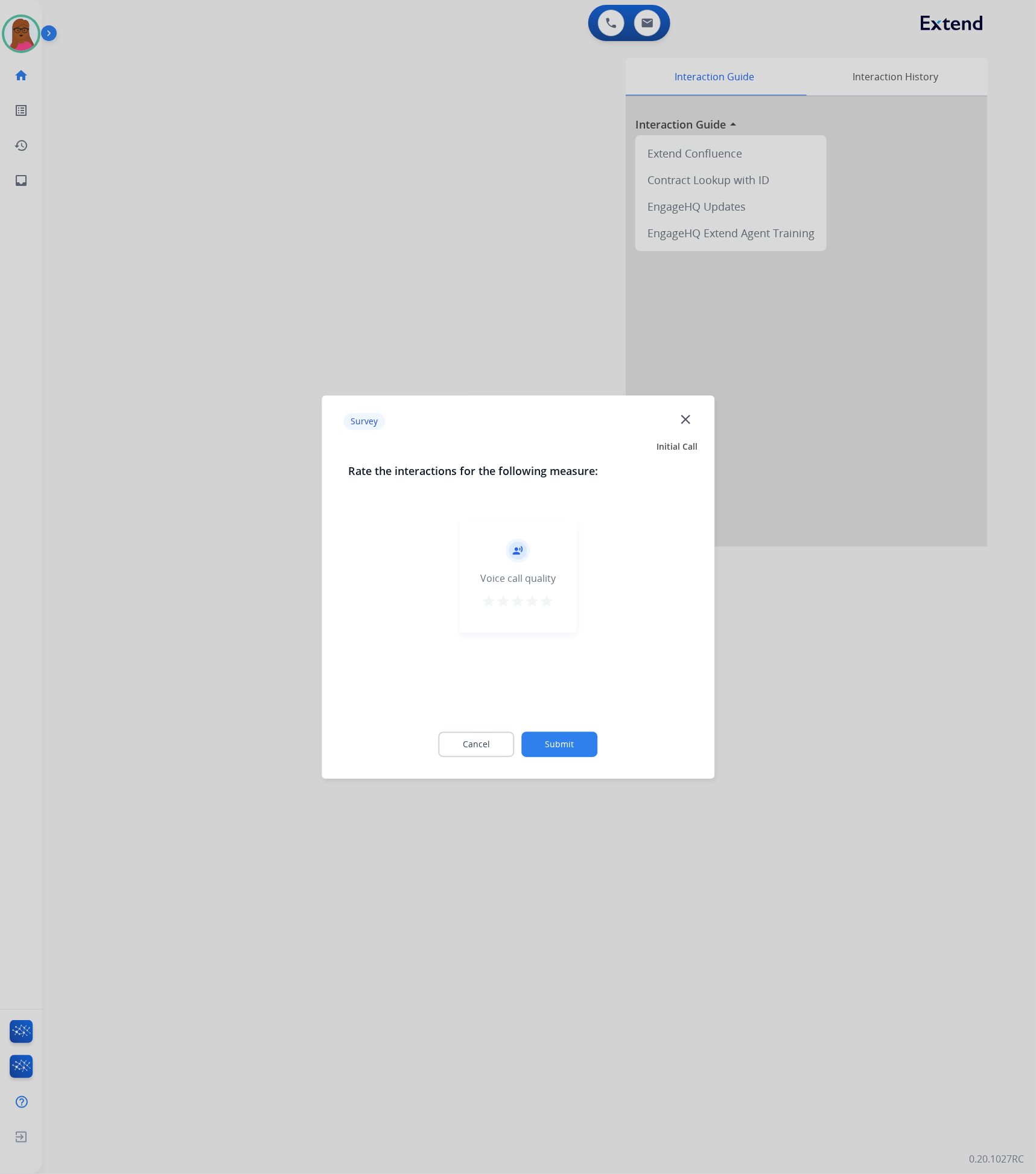
click at [686, 414] on mat-icon "close" at bounding box center [685, 419] width 15 height 15
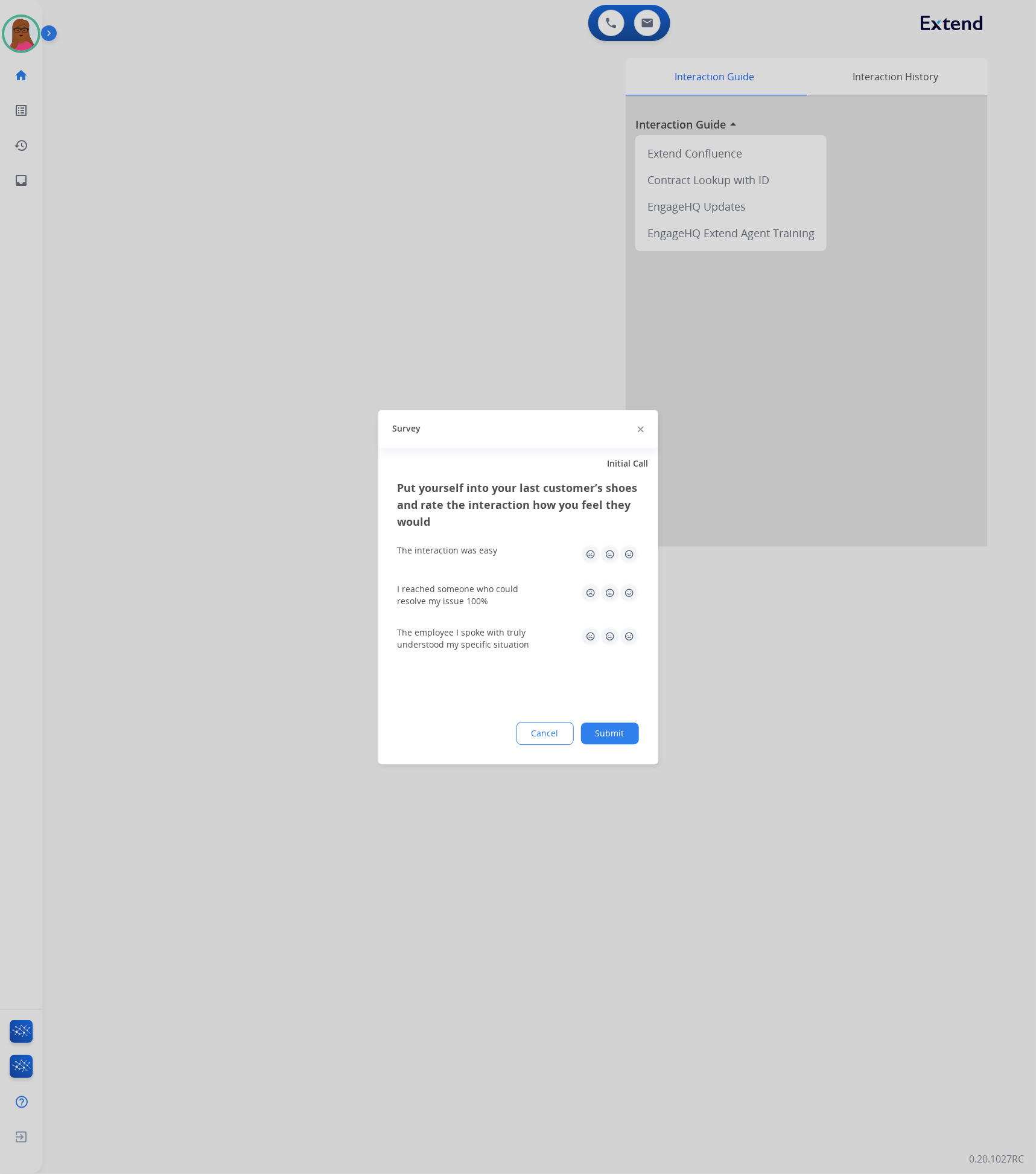
click at [640, 428] on img at bounding box center [641, 430] width 6 height 6
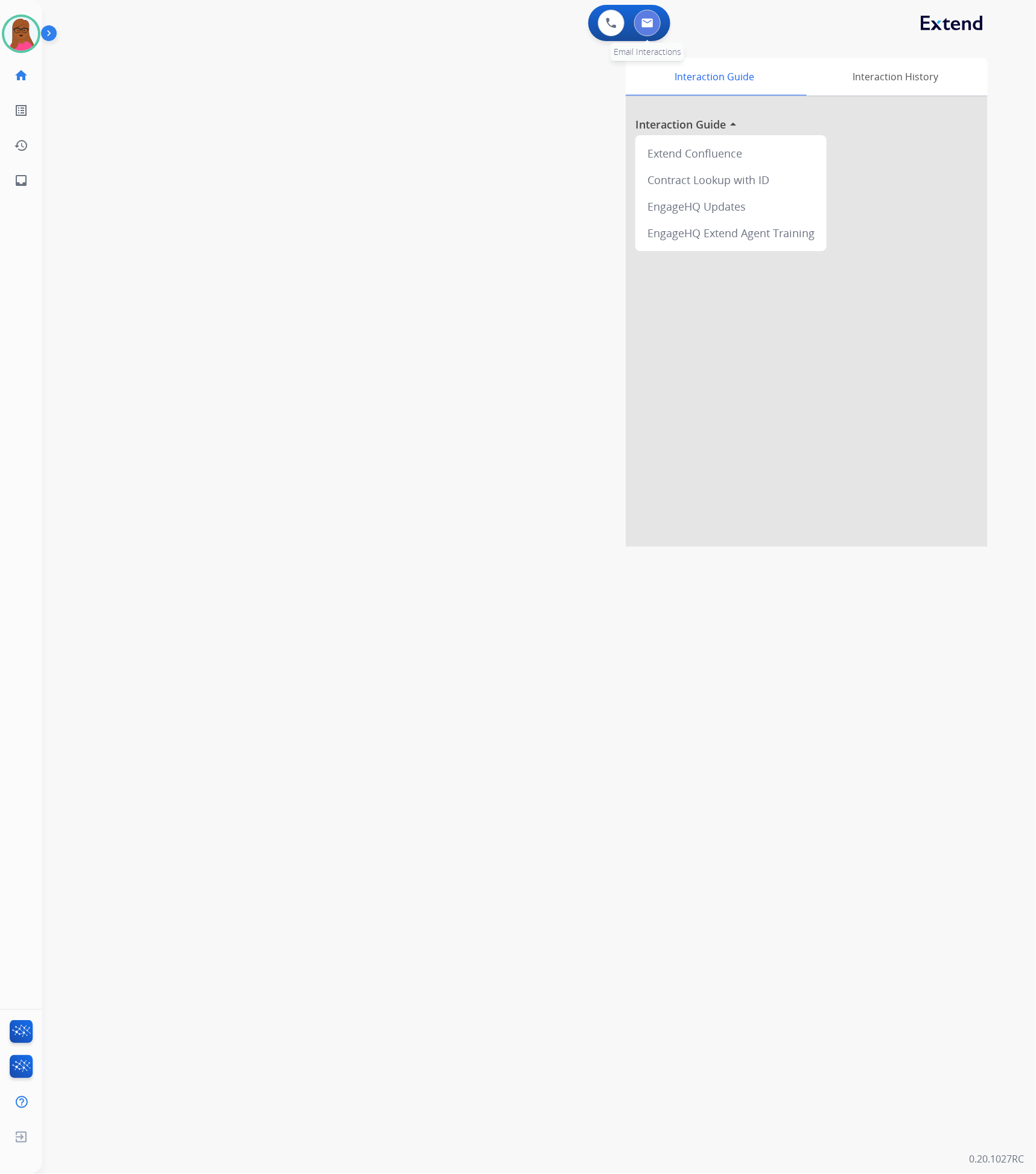
click at [652, 25] on img at bounding box center [648, 23] width 12 height 10
select select "**********"
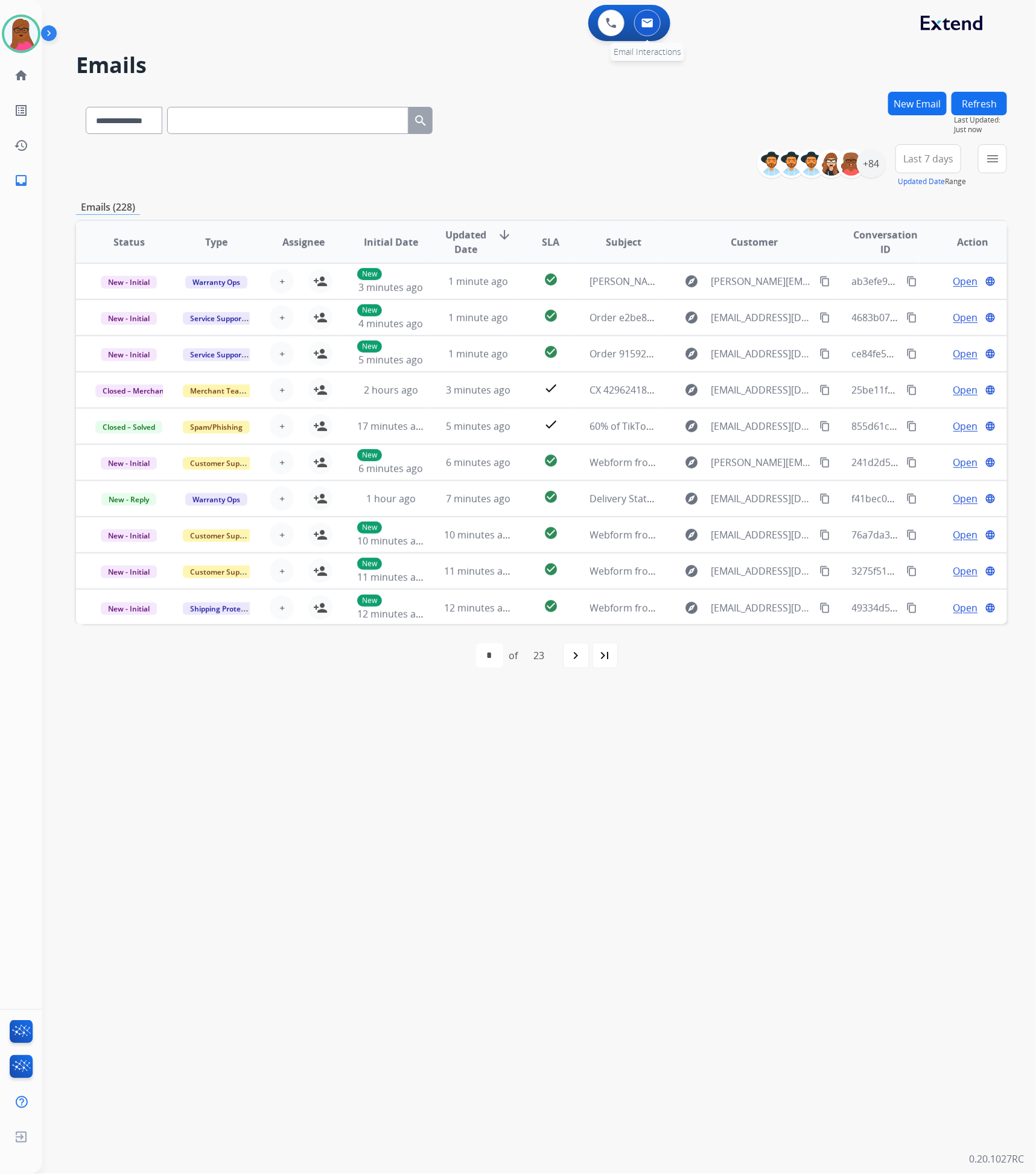
click at [643, 29] on button at bounding box center [647, 23] width 27 height 27
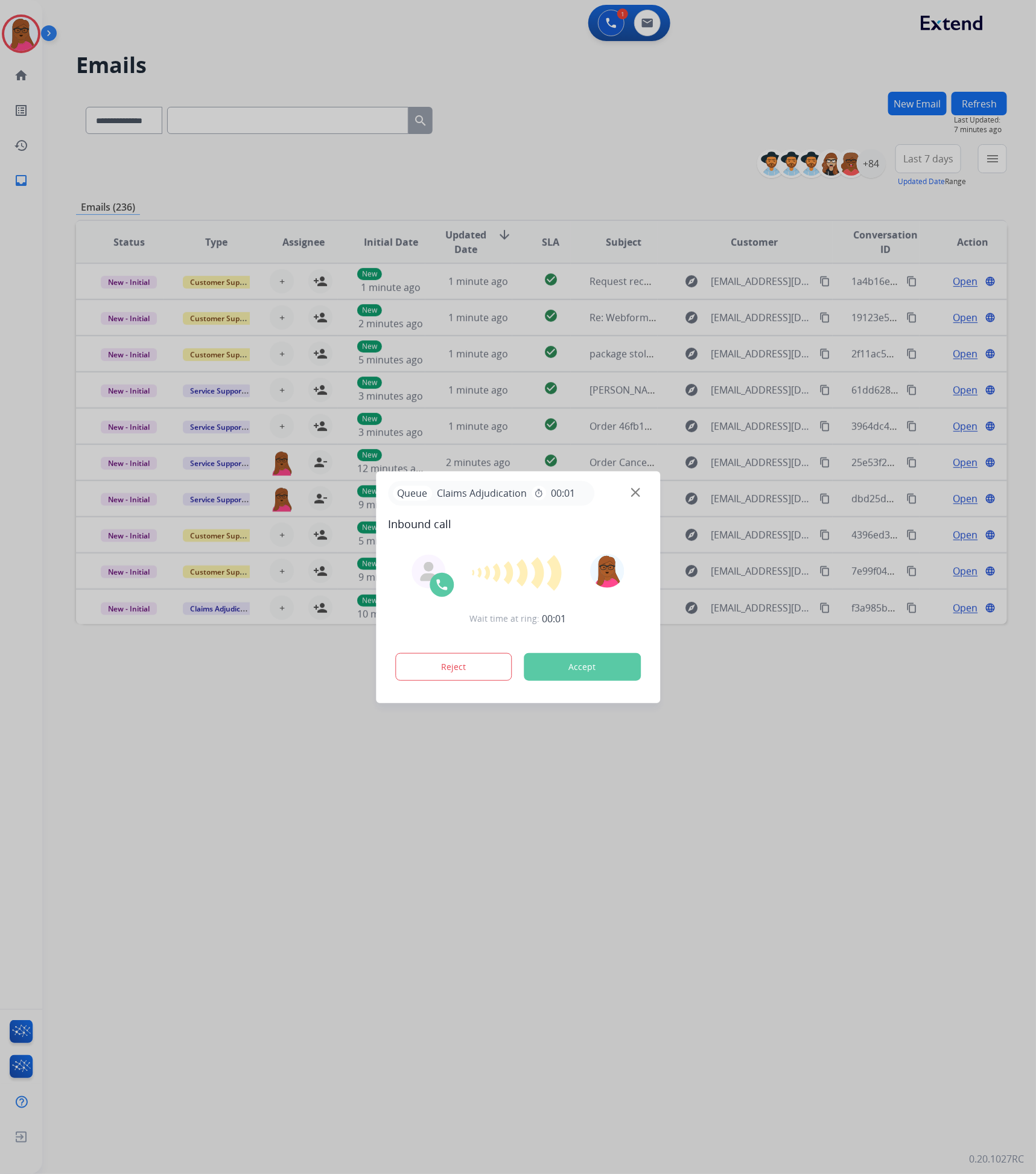
click at [613, 602] on button "Accept" at bounding box center [582, 667] width 117 height 28
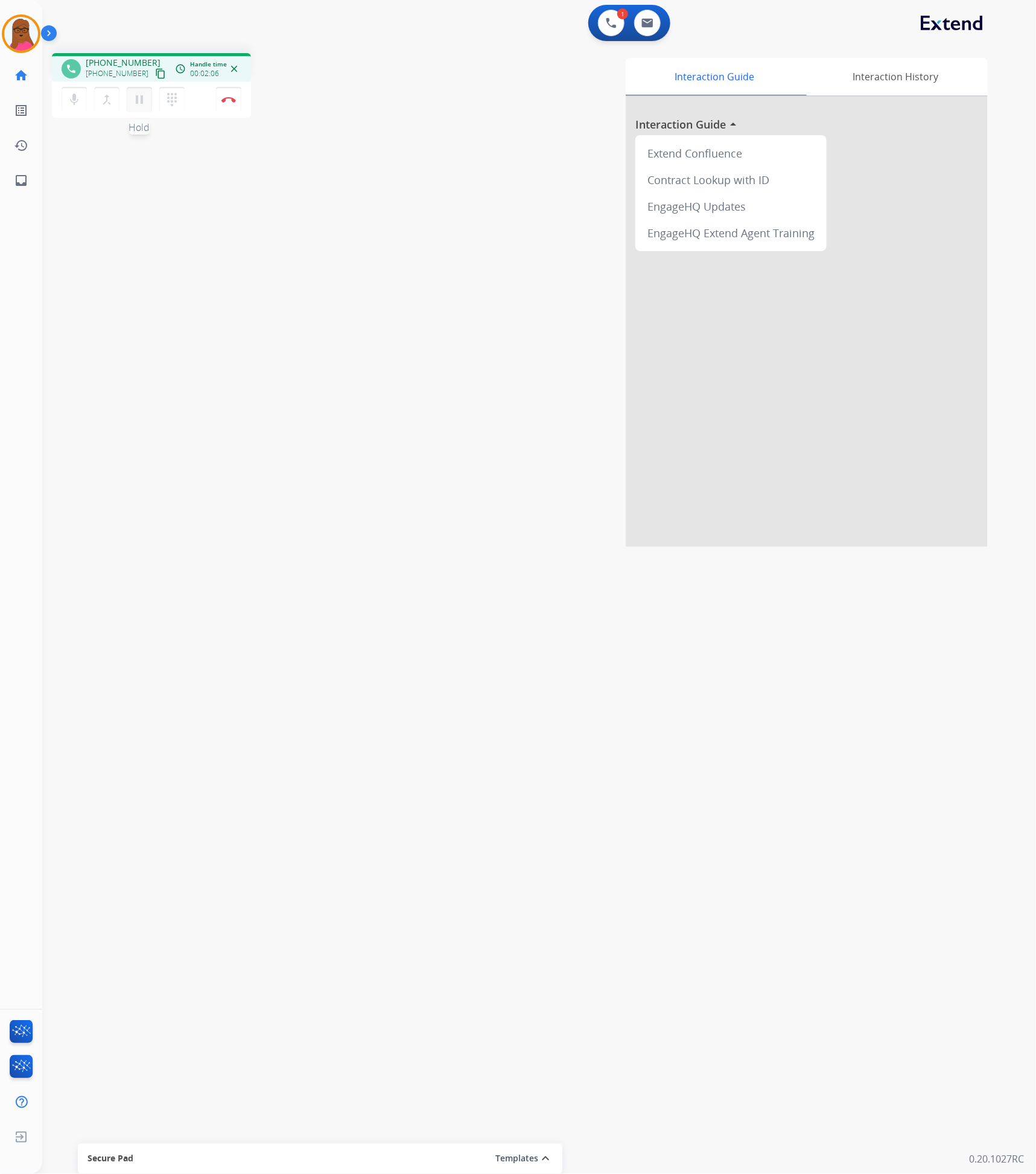
click at [134, 105] on button "pause Hold" at bounding box center [139, 99] width 25 height 25
click at [134, 101] on mat-icon "play_arrow" at bounding box center [139, 99] width 14 height 14
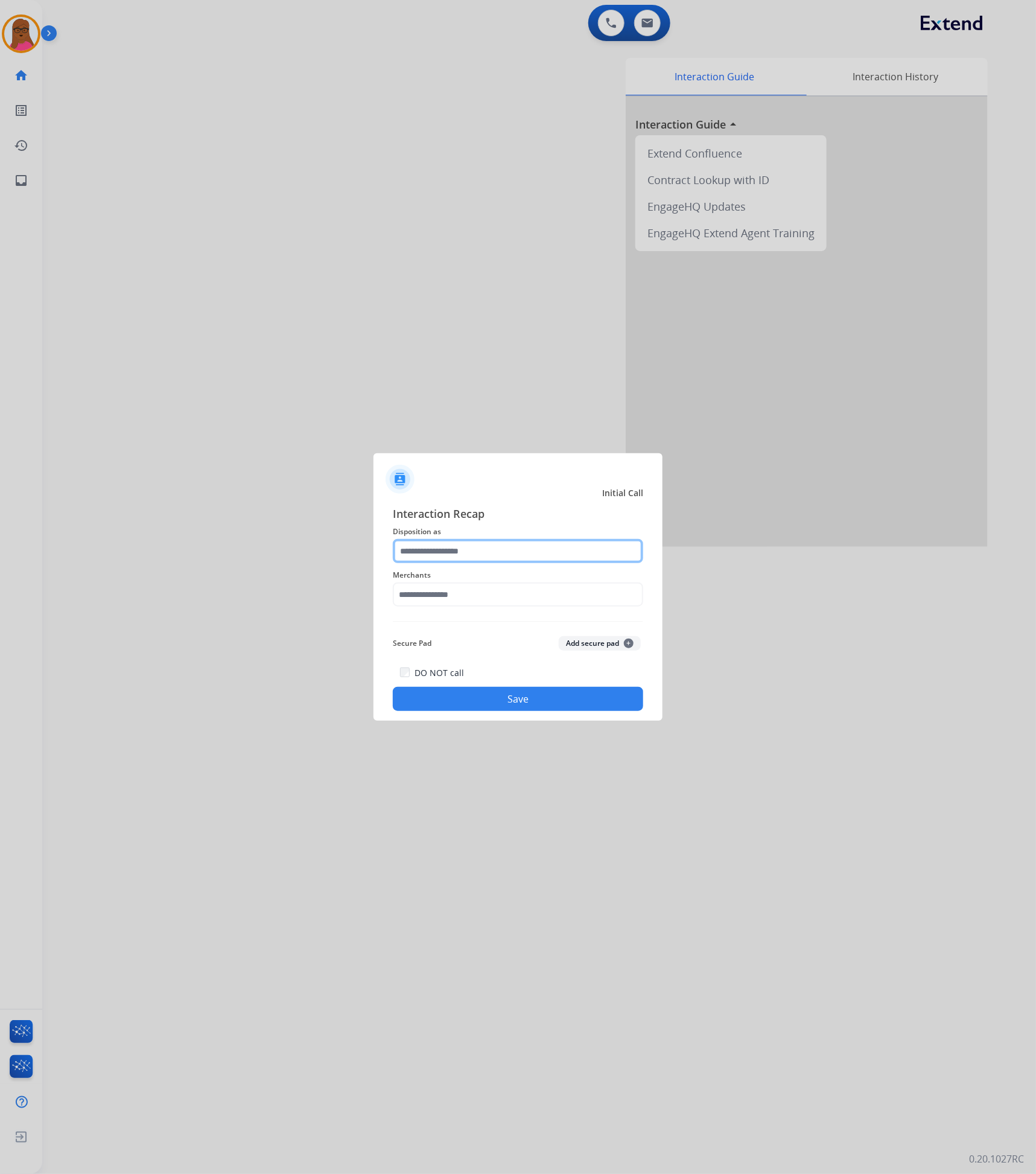
click at [452, 554] on input "text" at bounding box center [518, 551] width 250 height 24
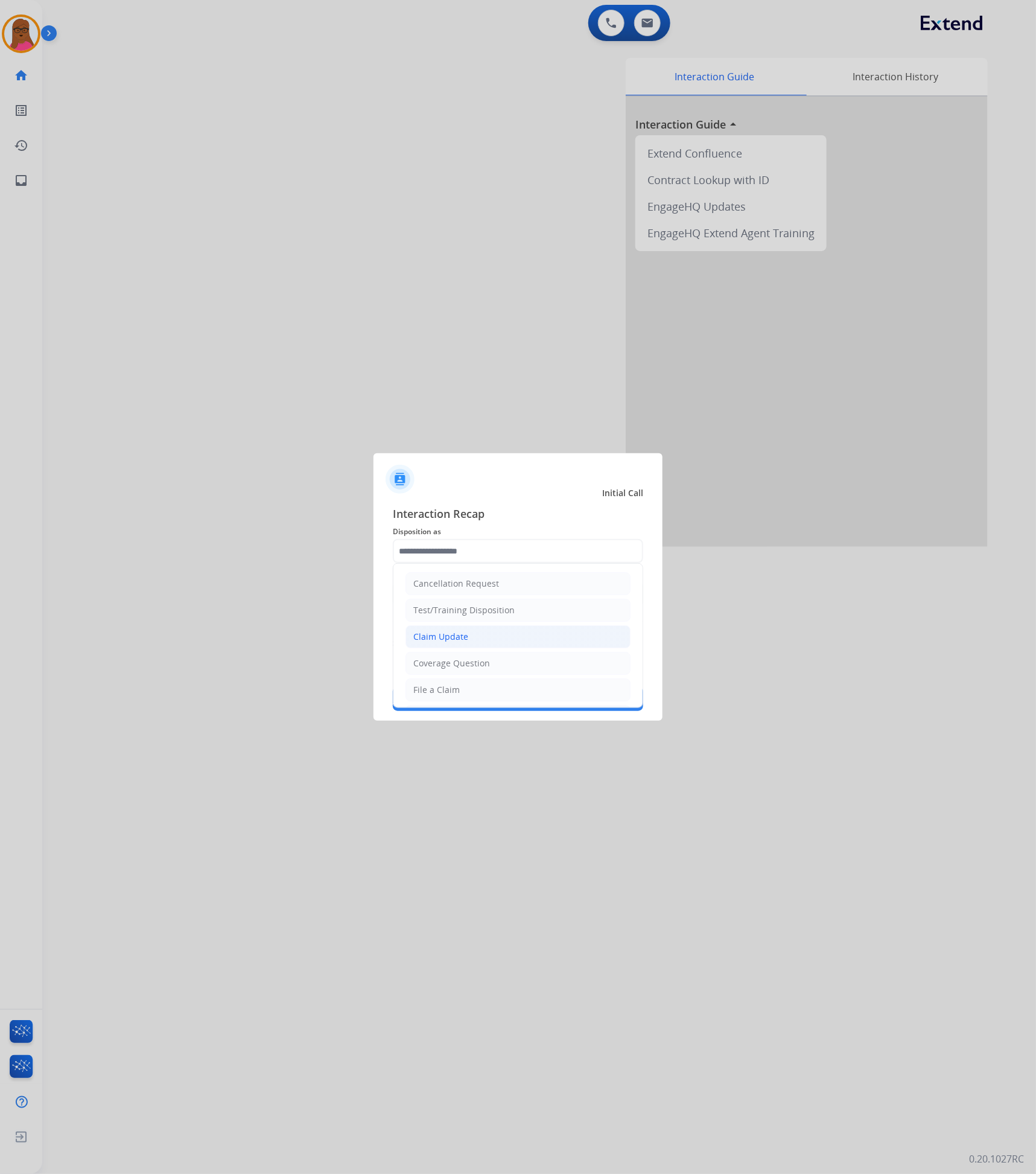
click at [445, 602] on li "Claim Update" at bounding box center [518, 636] width 225 height 23
type input "**********"
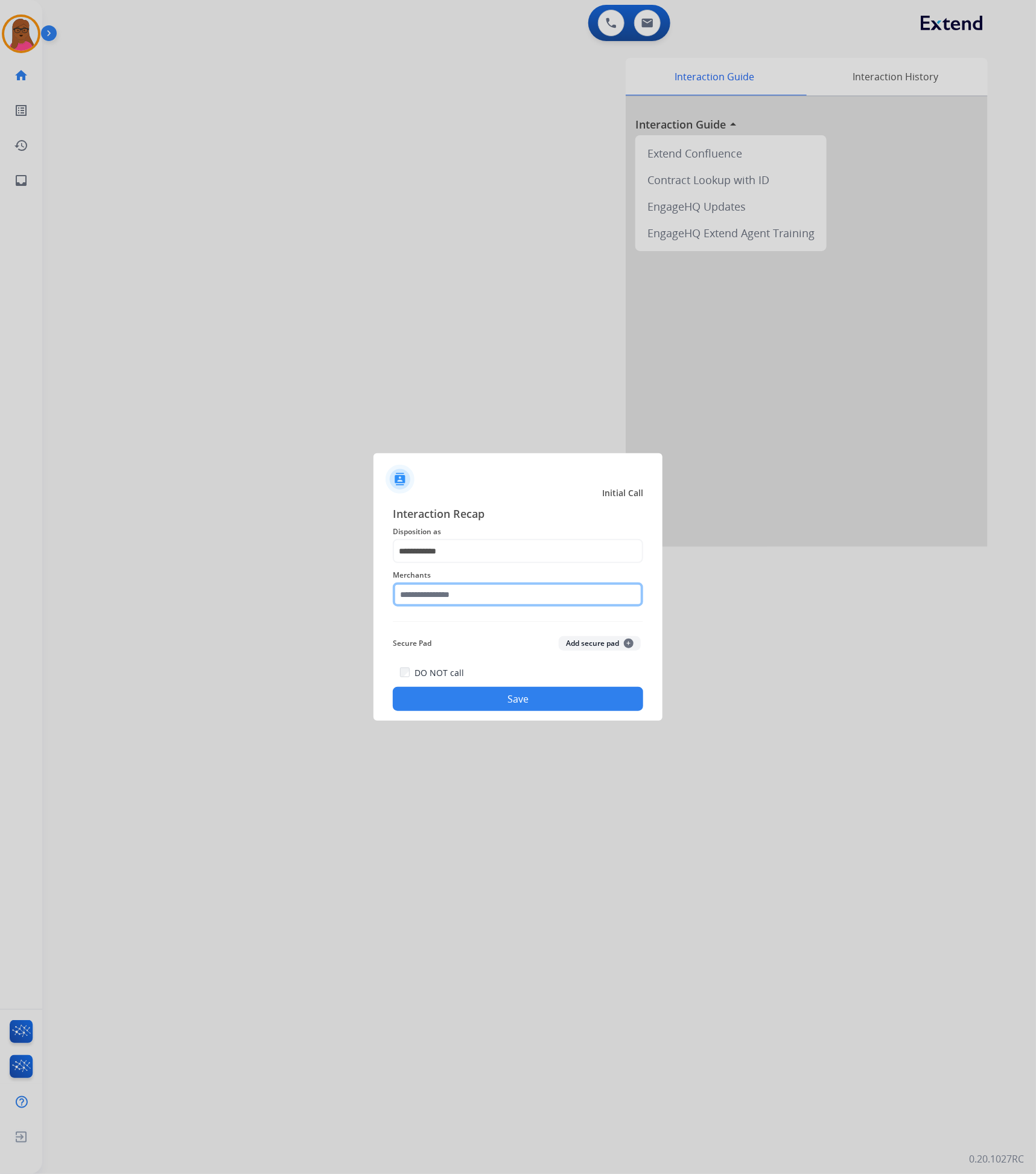
click at [451, 600] on input "text" at bounding box center [518, 594] width 250 height 24
click at [497, 602] on li "Revolution parts" at bounding box center [521, 628] width 230 height 23
type input "**********"
click at [491, 602] on button "Save" at bounding box center [518, 699] width 250 height 24
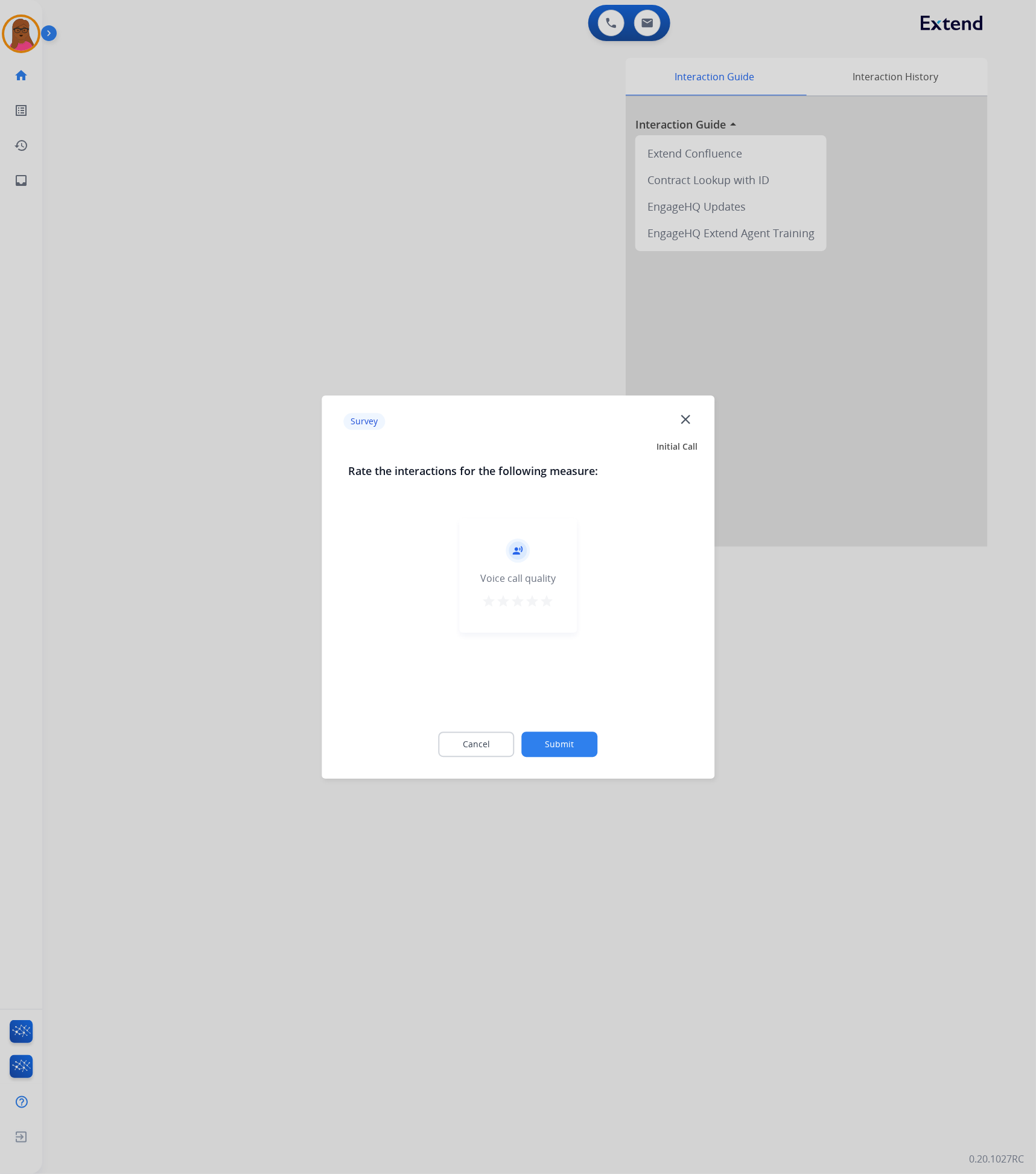
click at [691, 418] on mat-icon "close" at bounding box center [685, 419] width 15 height 15
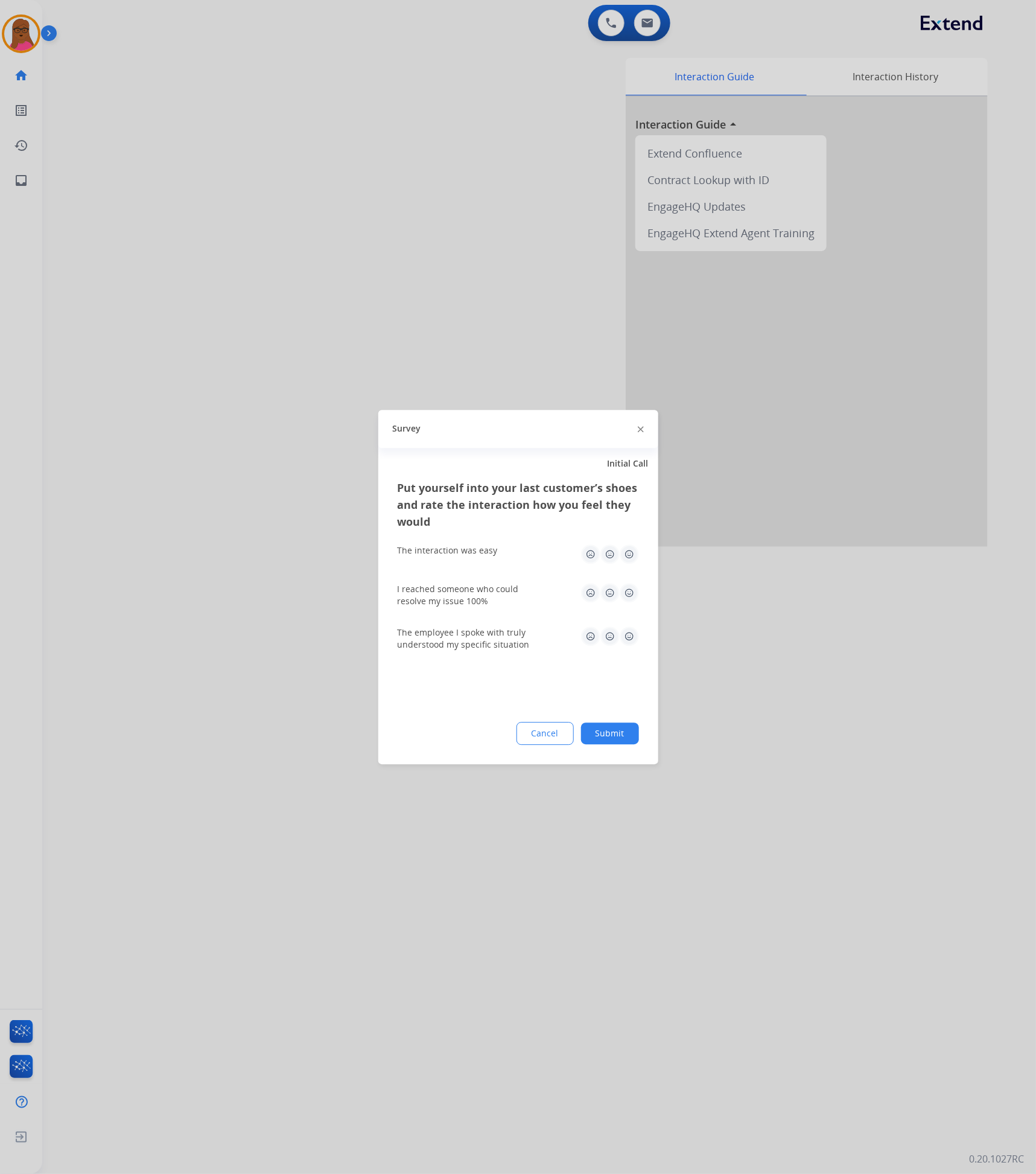
click at [638, 427] on img at bounding box center [641, 430] width 6 height 6
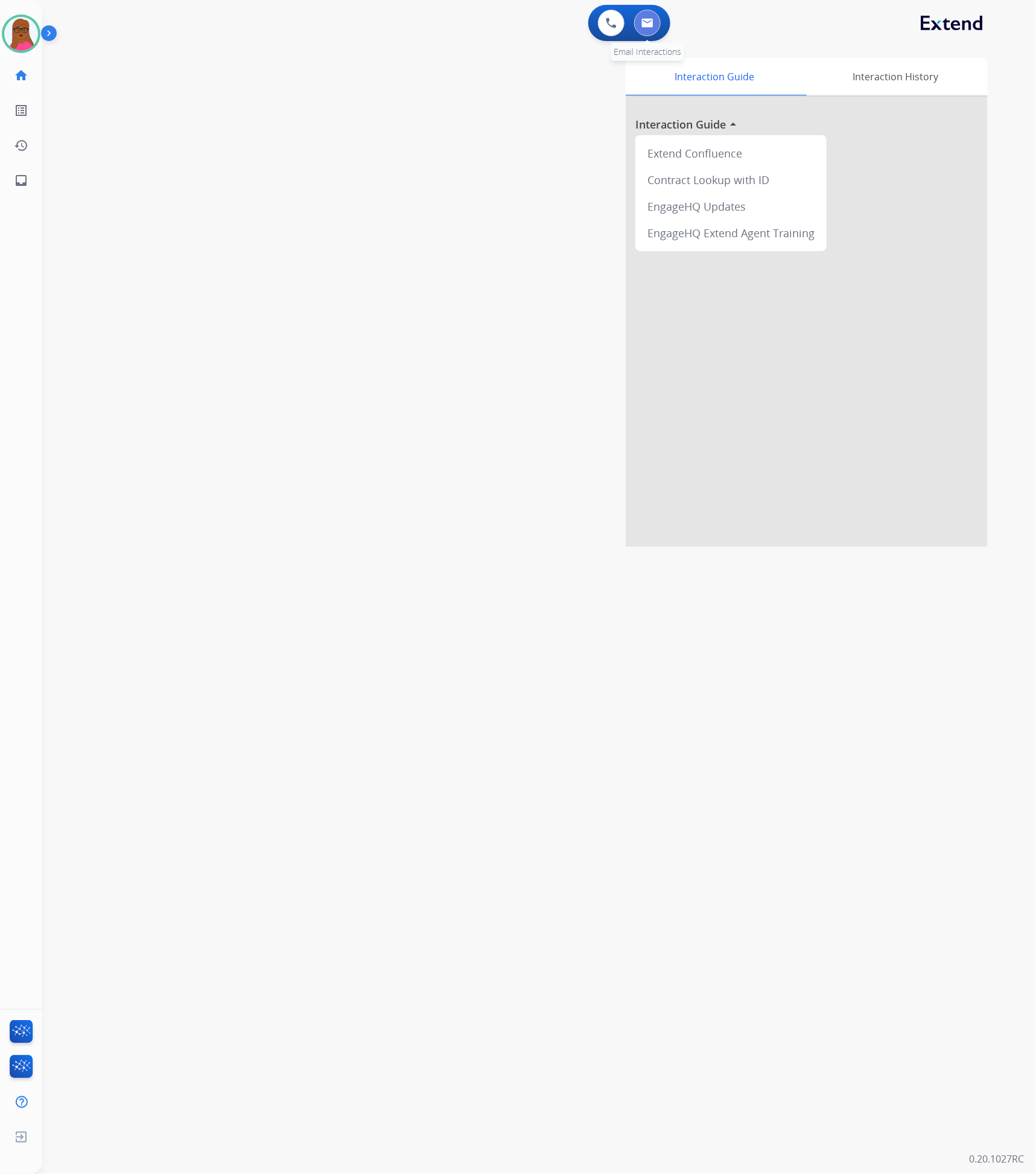
click at [654, 20] on button at bounding box center [647, 23] width 27 height 27
select select "**********"
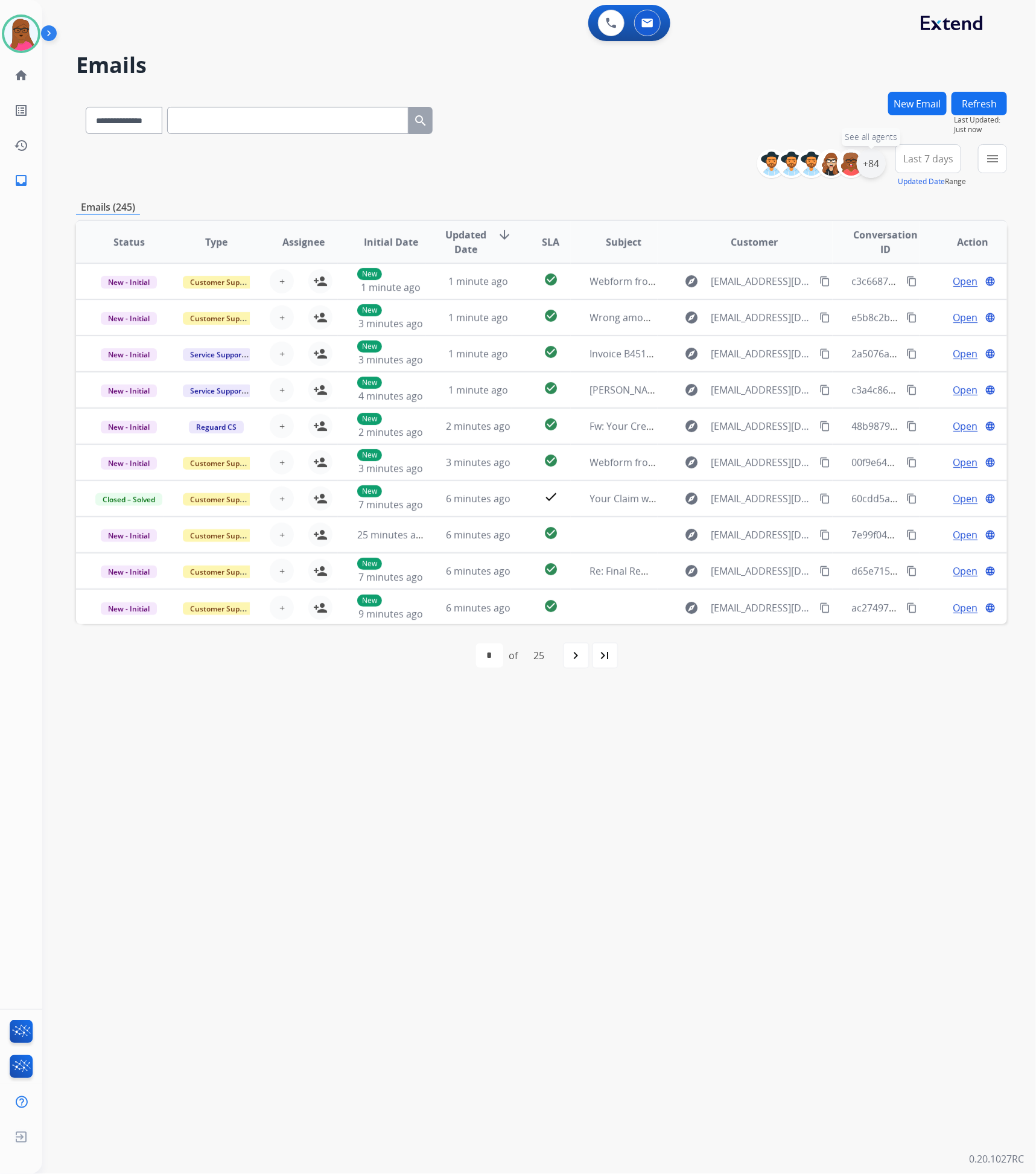
click at [867, 159] on div "+84" at bounding box center [871, 163] width 29 height 29
click at [798, 406] on button "Apply" at bounding box center [811, 407] width 41 height 22
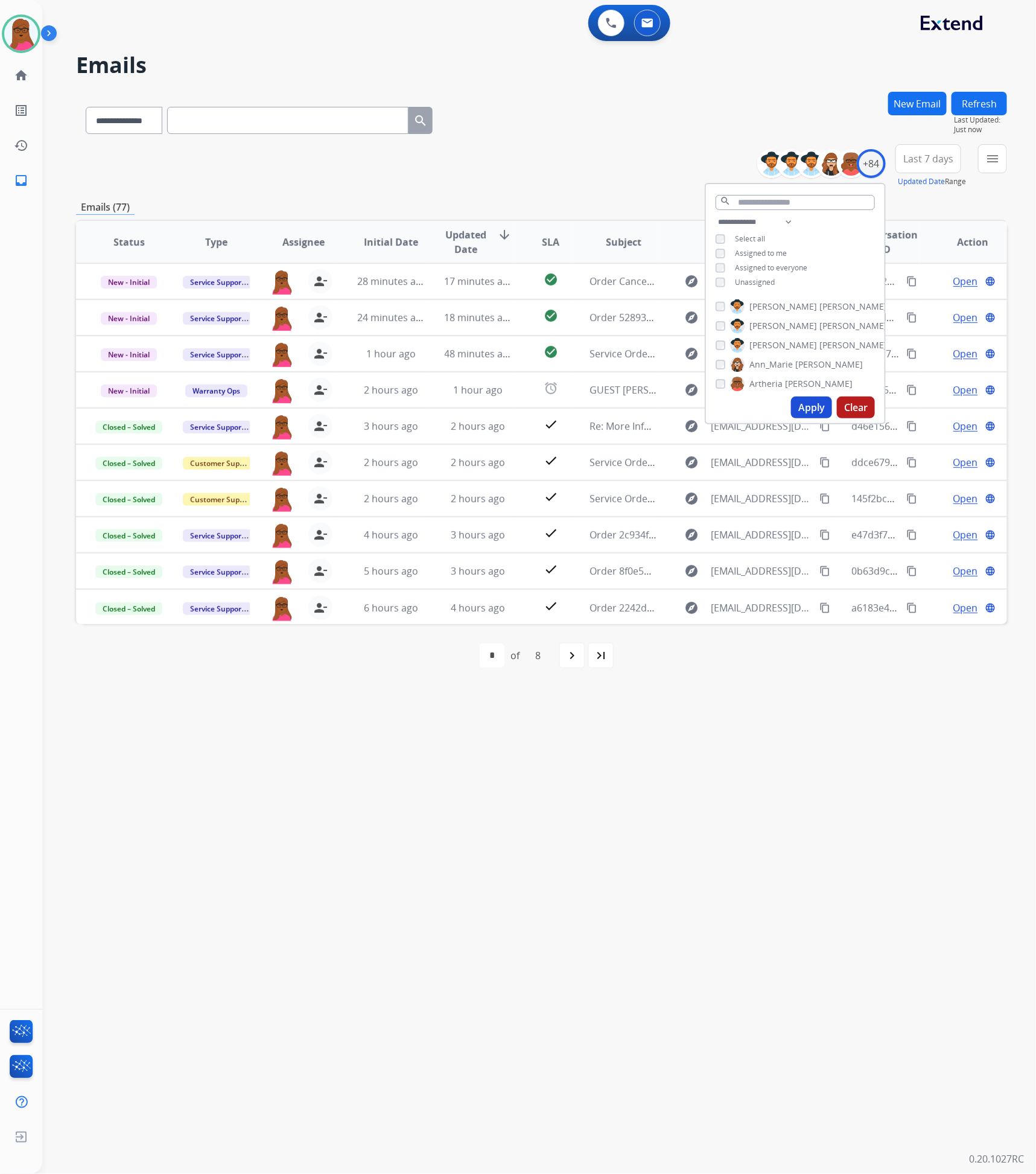
click at [808, 602] on div "**********" at bounding box center [524, 608] width 965 height 1130
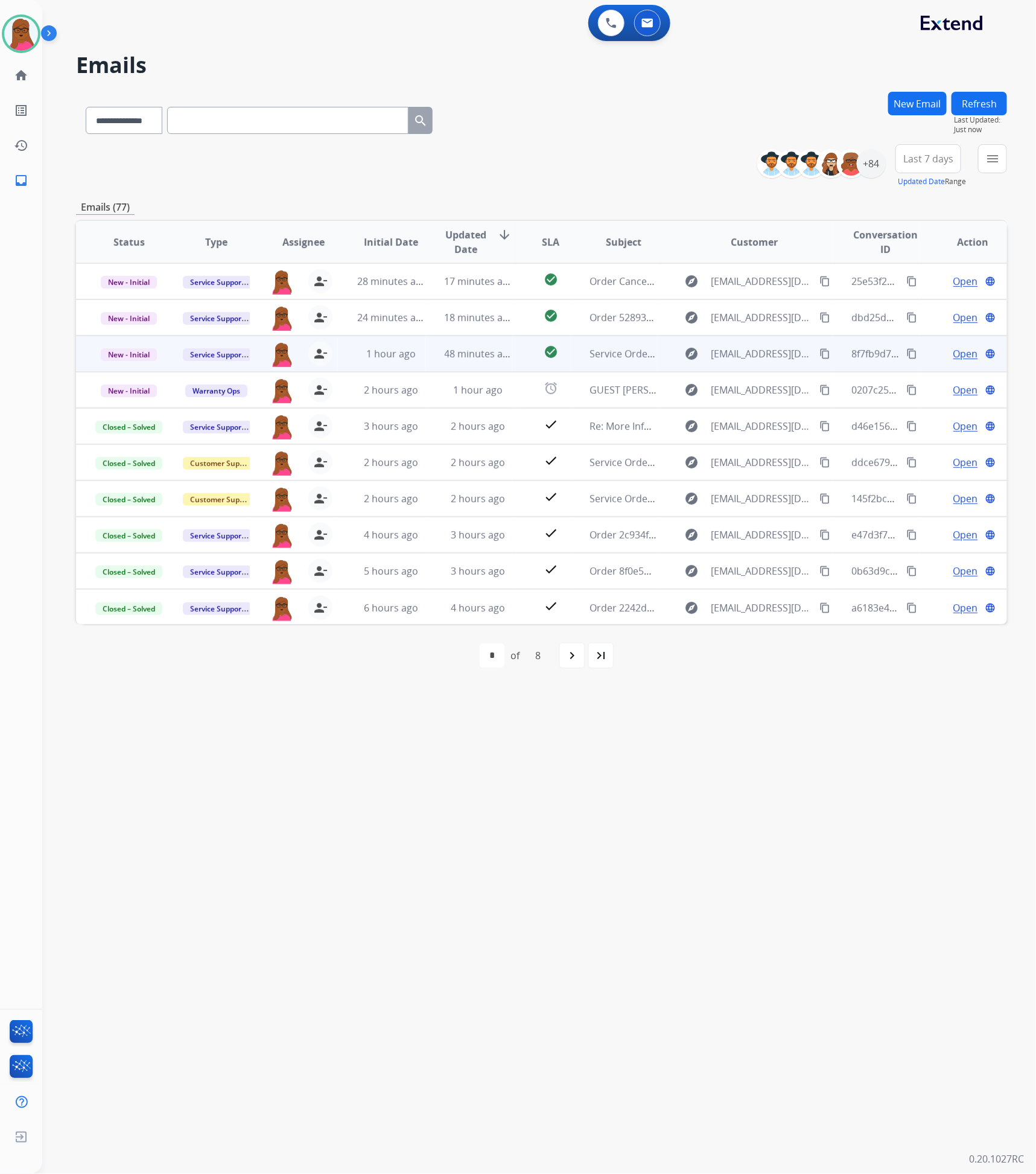
click at [963, 353] on span "Open" at bounding box center [966, 353] width 25 height 14
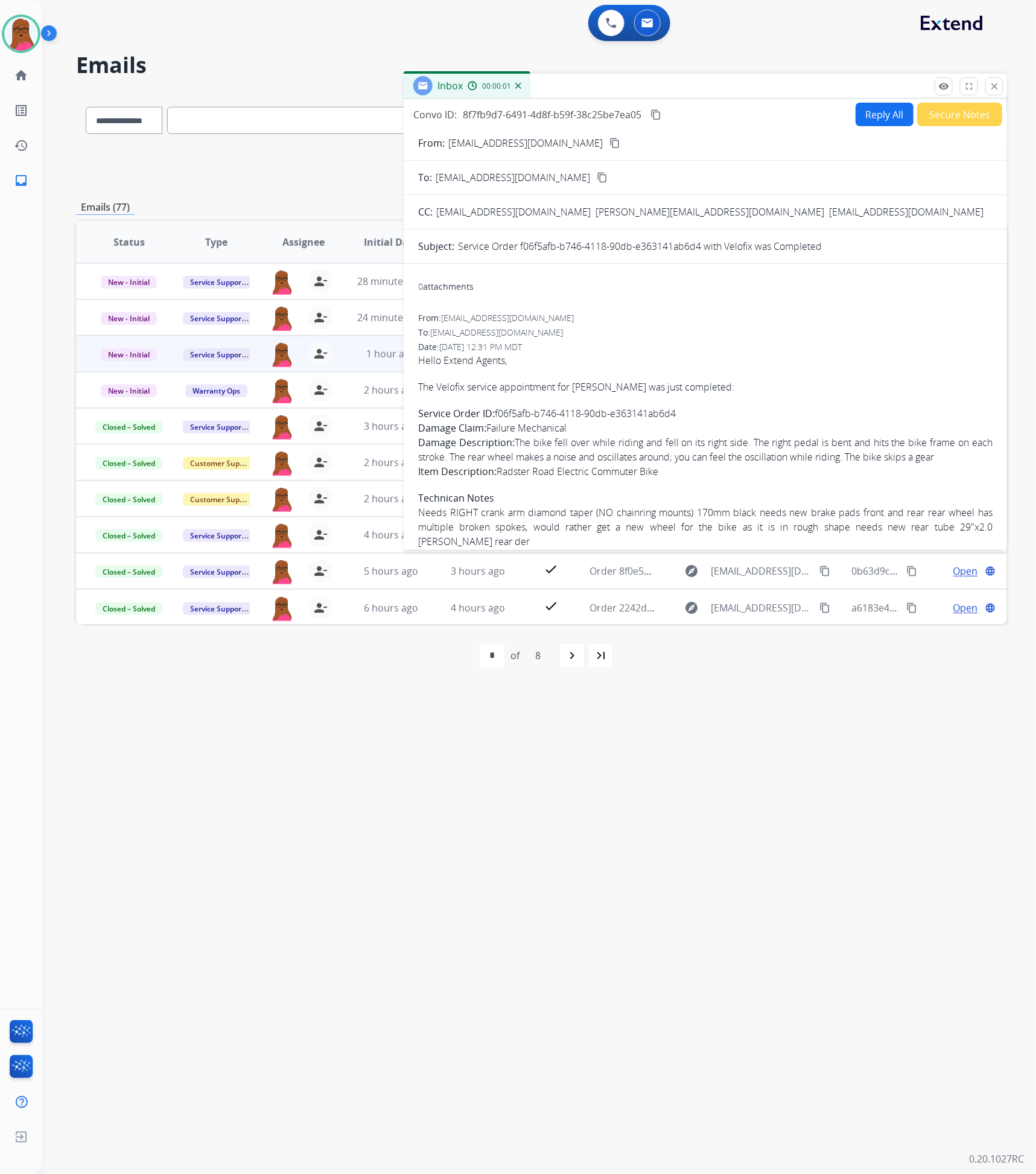
scroll to position [130, 0]
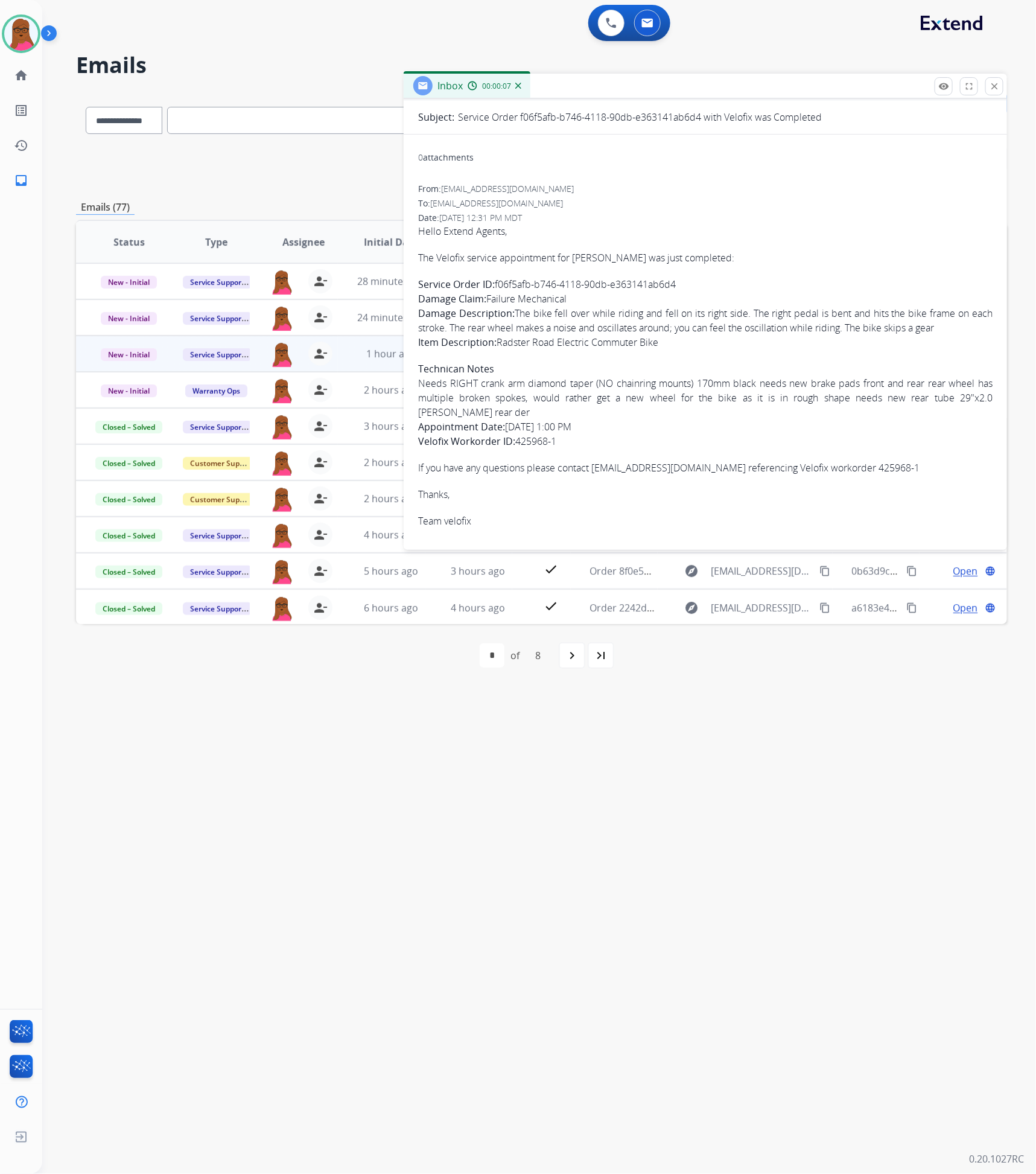
drag, startPoint x: 415, startPoint y: 359, endPoint x: 598, endPoint y: 439, distance: 199.7
click at [598, 439] on div "0 attachments From: [EMAIL_ADDRESS][DOMAIN_NAME] To: [EMAIL_ADDRESS][DOMAIN_NAM…" at bounding box center [705, 342] width 603 height 396
copy span "Technican Notes Needs RIGHT crank arm diamond taper (NO chainring mounts) 170mm…"
